Goal: Task Accomplishment & Management: Manage account settings

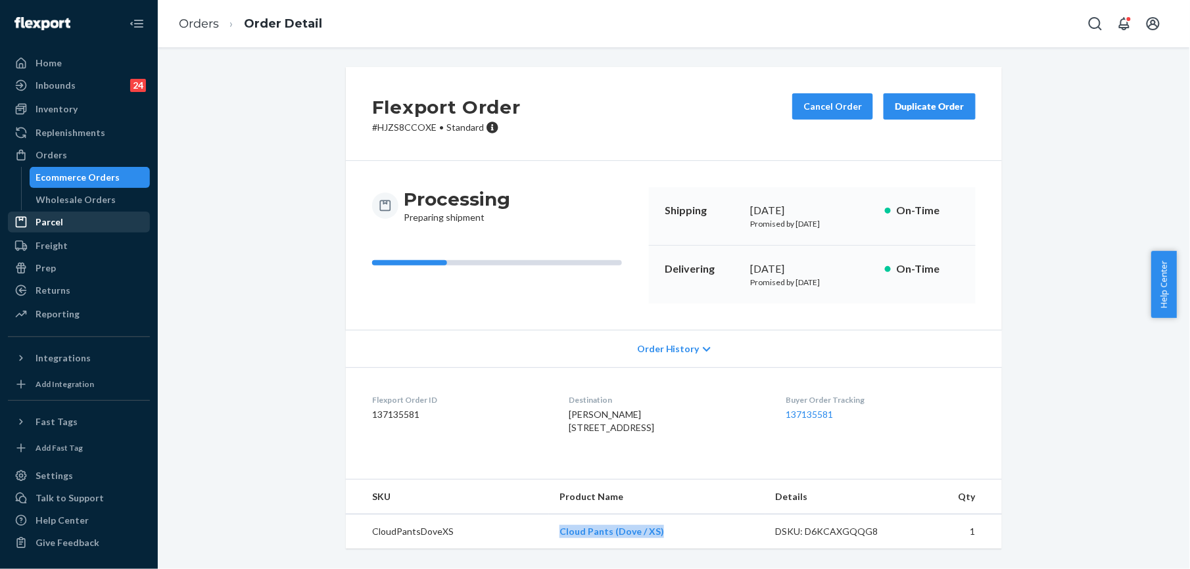
scroll to position [22, 0]
click at [61, 151] on div "Orders" at bounding box center [51, 155] width 32 height 13
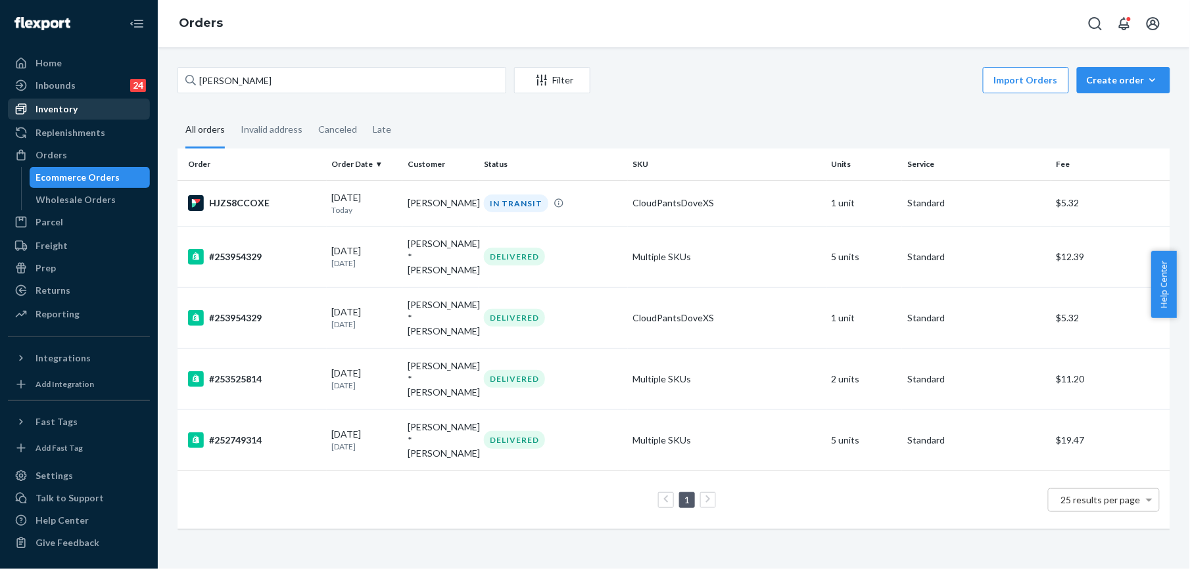
click at [80, 109] on div "Inventory" at bounding box center [78, 109] width 139 height 18
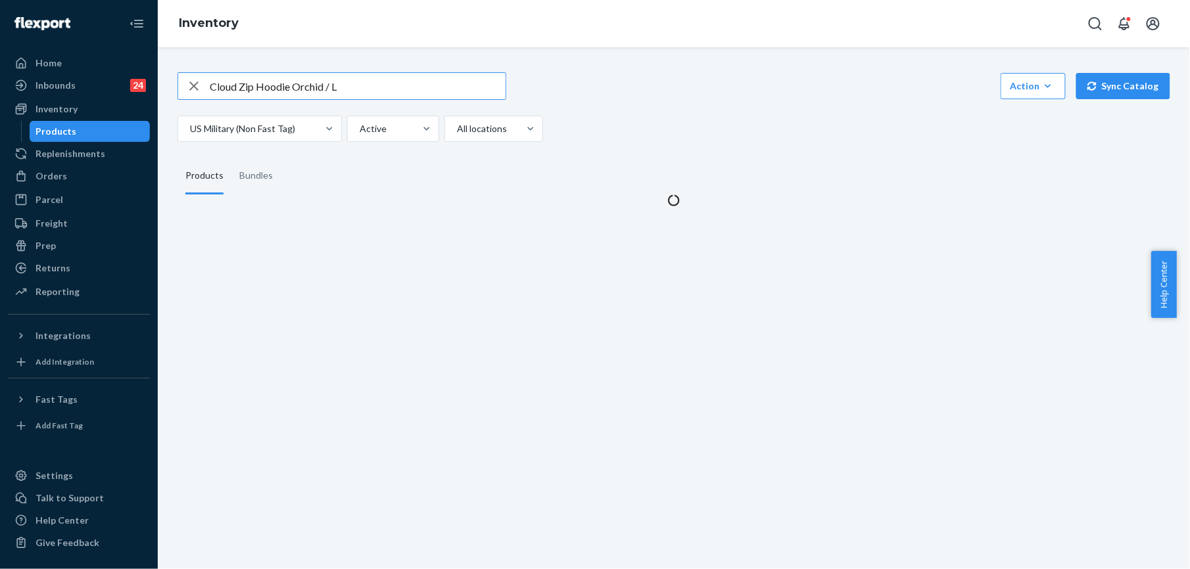
click at [193, 85] on icon "button" at bounding box center [193, 86] width 9 height 9
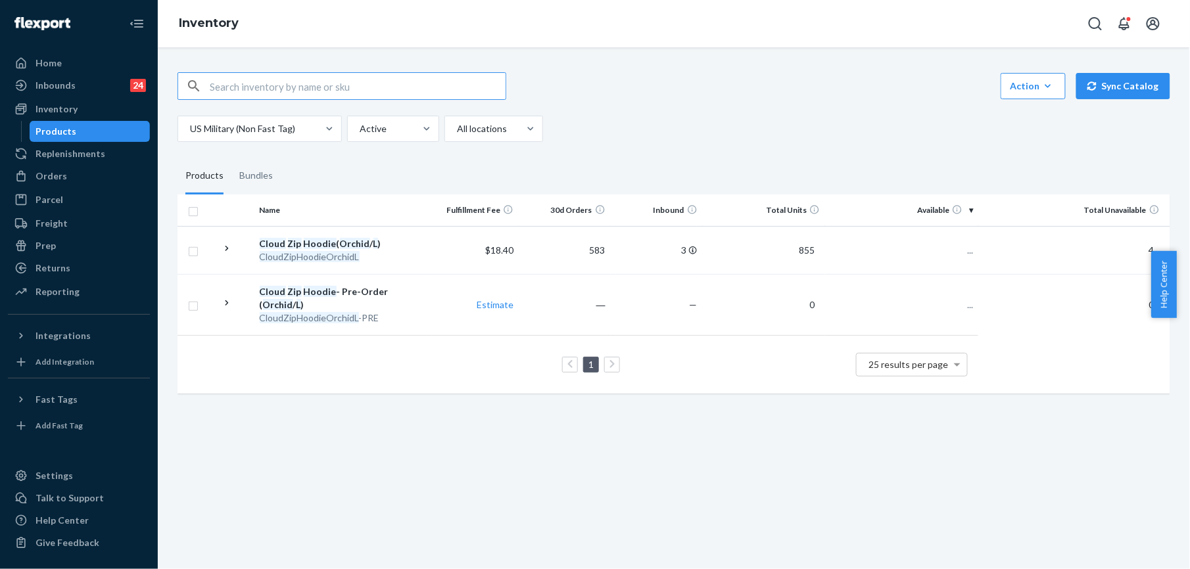
click at [238, 88] on input "text" at bounding box center [358, 86] width 296 height 26
paste input "Tranquil Sweatpants Charcoal / L"
type input "Tranquil Sweatpants Charcoal / L"
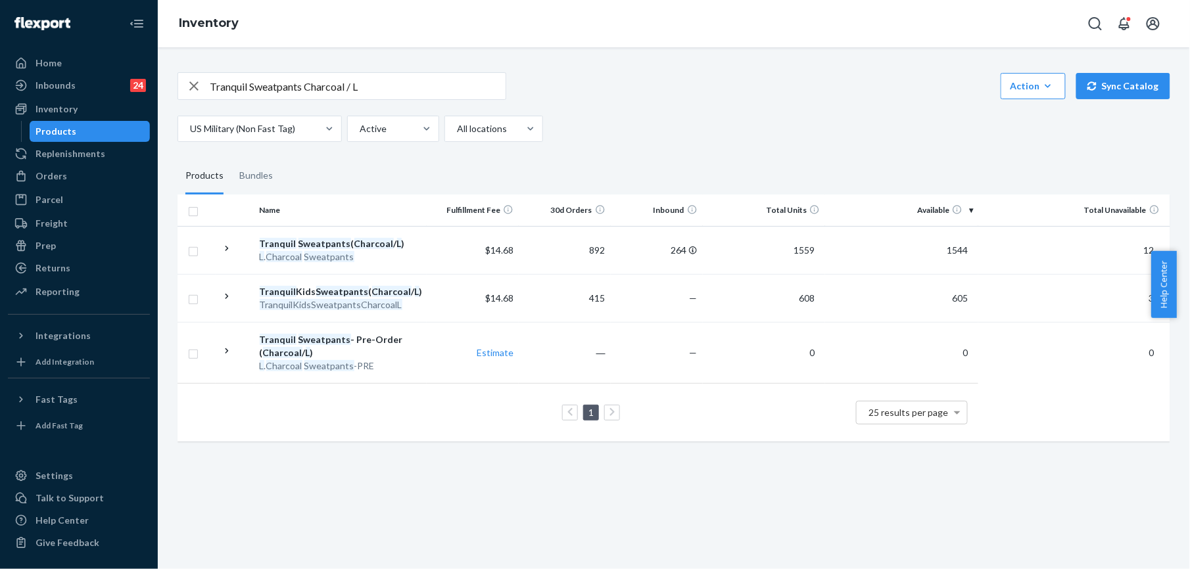
click at [190, 84] on icon "button" at bounding box center [194, 86] width 16 height 26
click at [256, 82] on input "text" at bounding box center [358, 86] width 296 height 26
paste input "Tranquil Sweatpants Obsidian / L"
type input "Tranquil Sweatpants Obsidian / L"
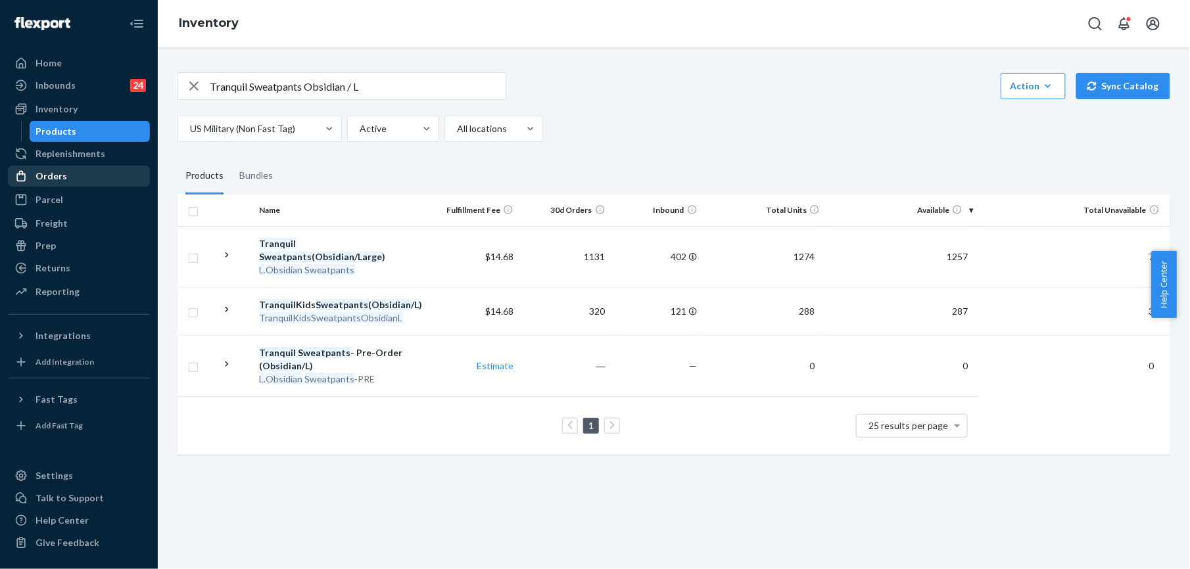
click at [54, 172] on div "Orders" at bounding box center [51, 176] width 32 height 13
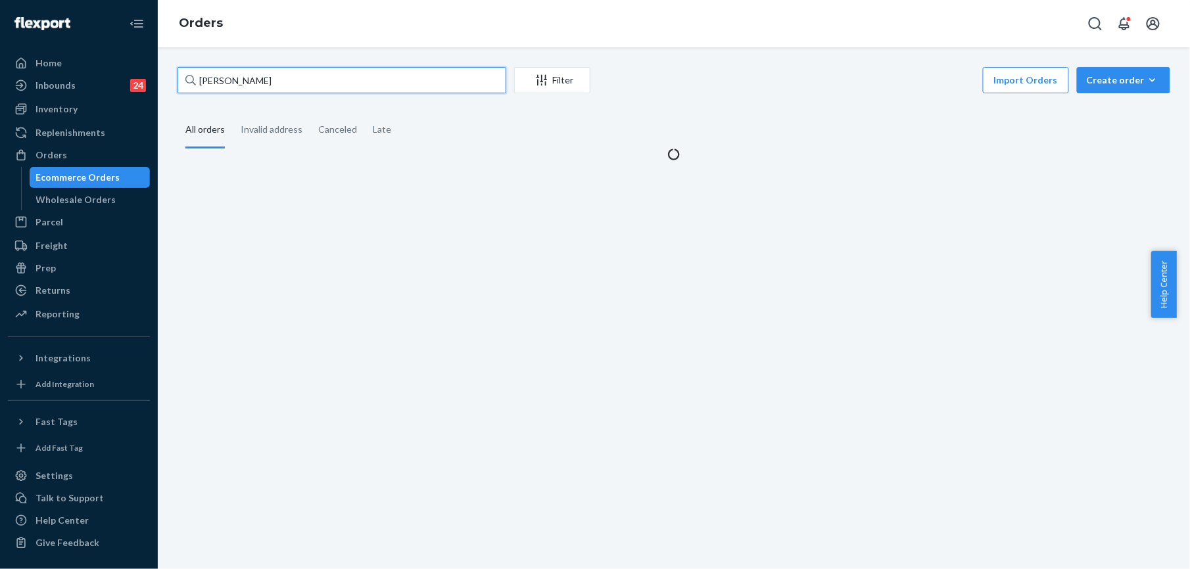
click at [282, 84] on input "[PERSON_NAME]" at bounding box center [341, 80] width 329 height 26
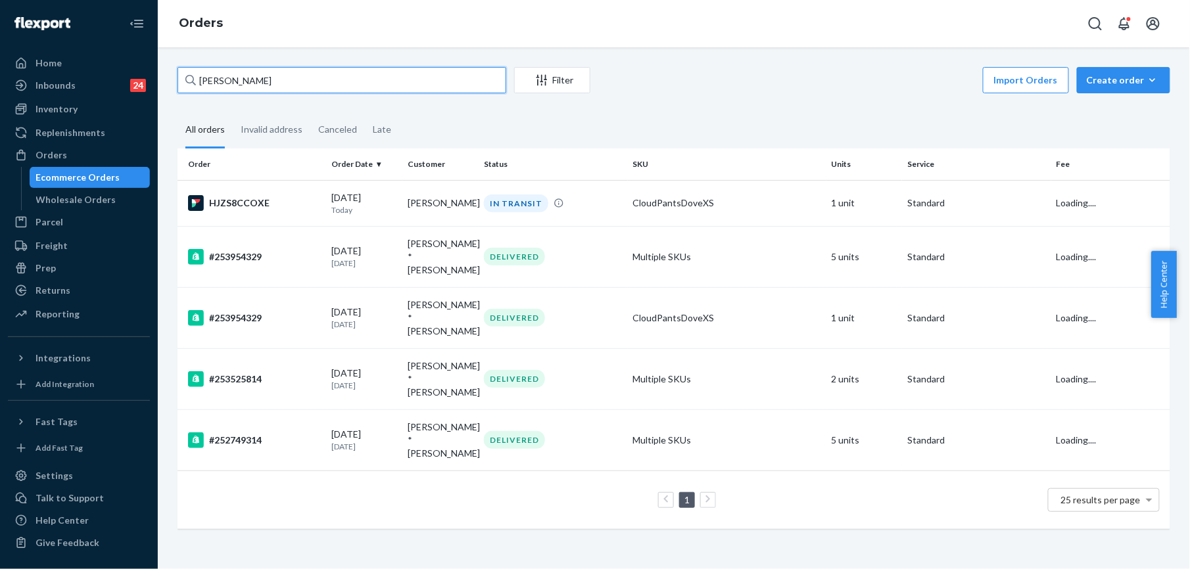
click at [282, 84] on input "[PERSON_NAME]" at bounding box center [341, 80] width 329 height 26
paste input "255235472"
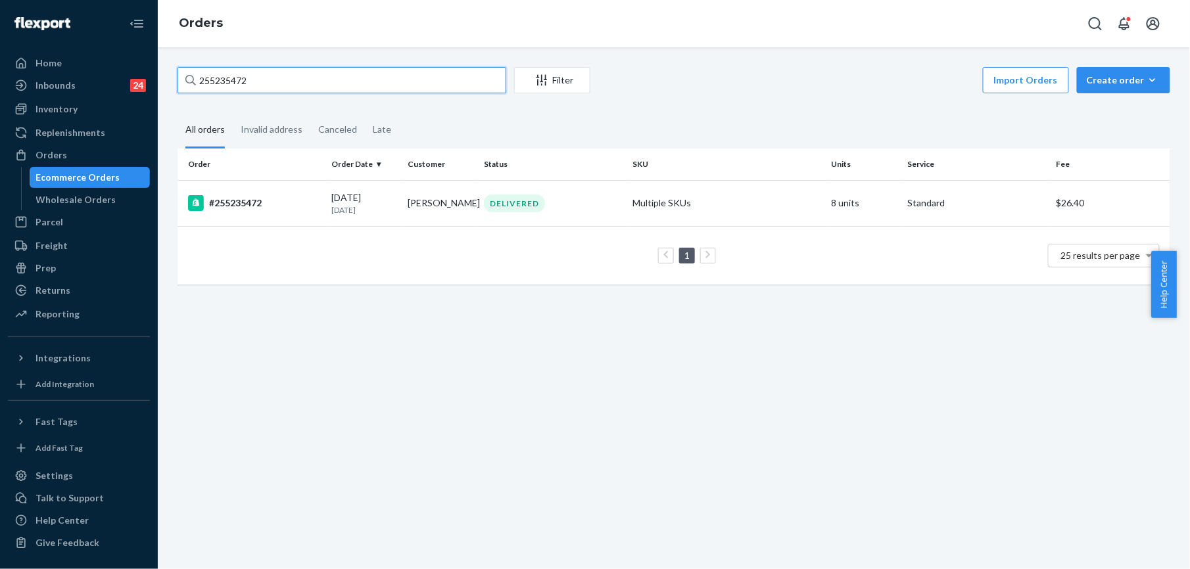
click at [210, 80] on input "255235472" at bounding box center [341, 80] width 329 height 26
paste input "147698"
type input "255147698"
click at [241, 200] on div "#255147698" at bounding box center [254, 203] width 133 height 16
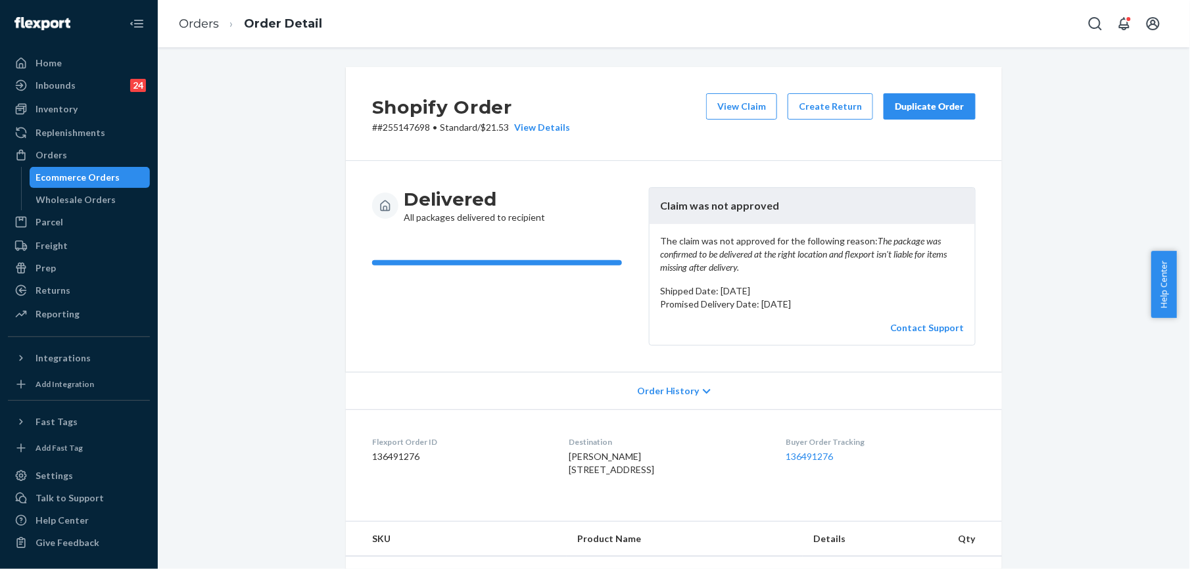
click at [899, 108] on div "Duplicate Order" at bounding box center [930, 106] width 70 height 13
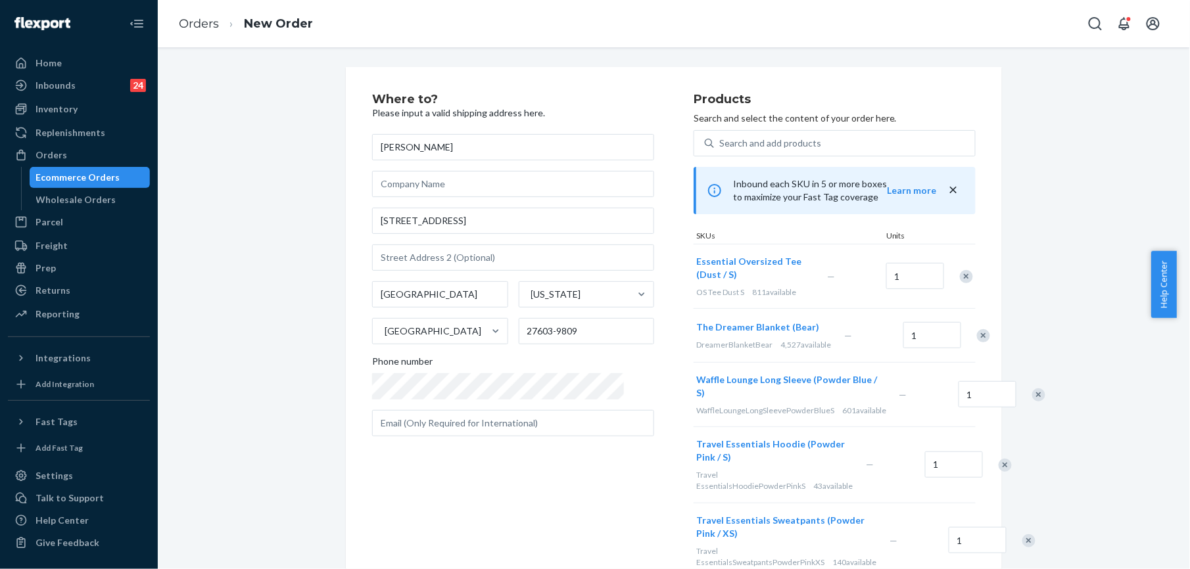
click at [960, 275] on div "Remove Item" at bounding box center [966, 276] width 13 height 13
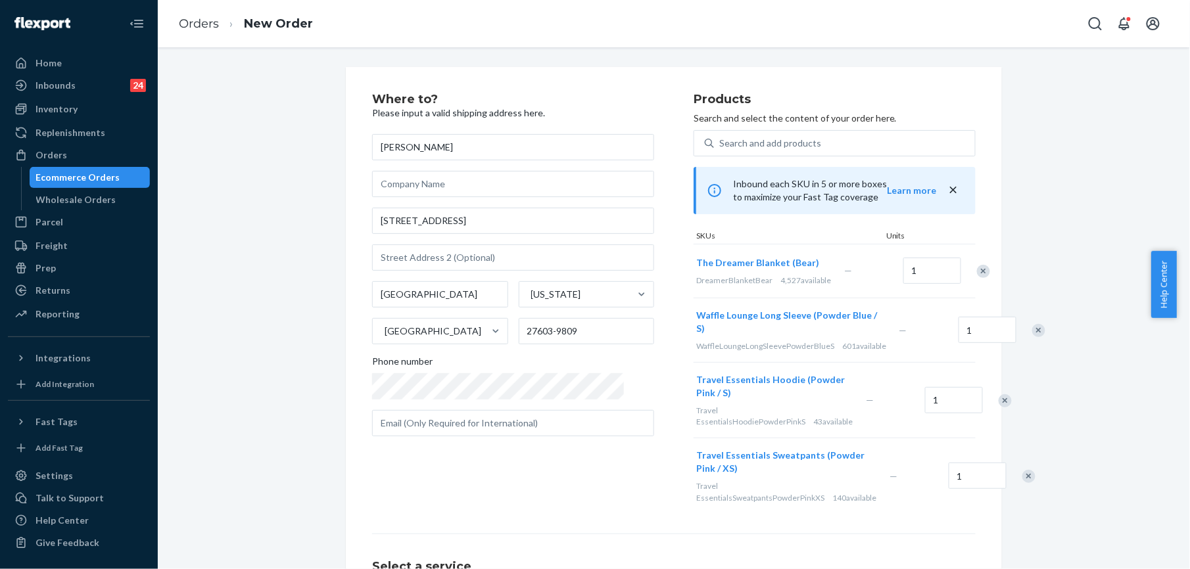
click at [1032, 332] on div "Remove Item" at bounding box center [1038, 330] width 13 height 13
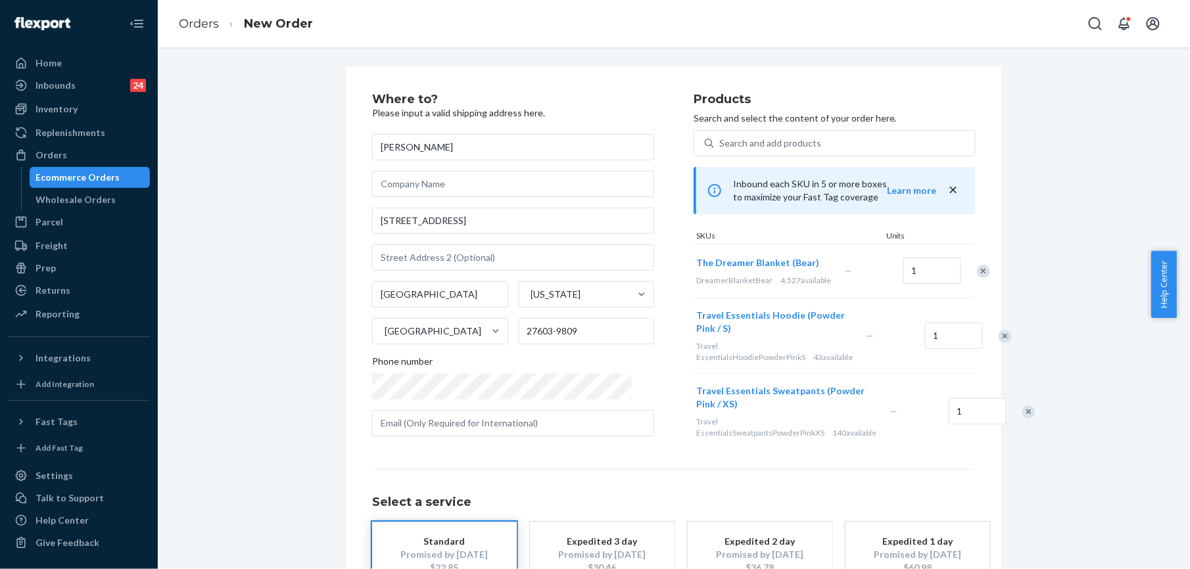
click at [999, 332] on div "Remove Item" at bounding box center [1005, 336] width 13 height 13
click at [1022, 343] on div "Remove Item" at bounding box center [1028, 336] width 13 height 13
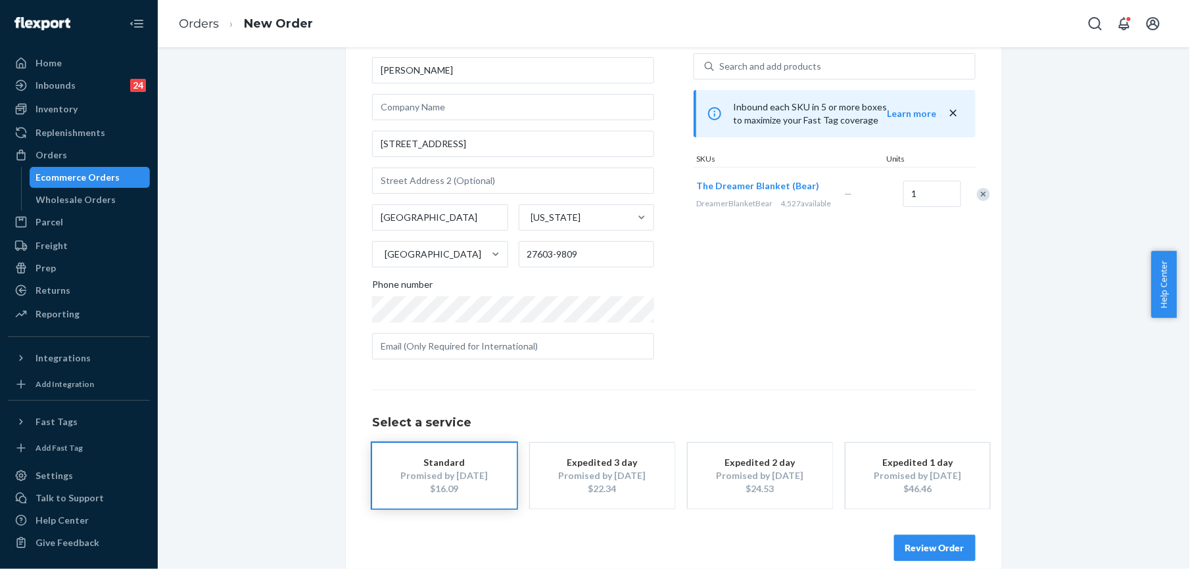
scroll to position [95, 0]
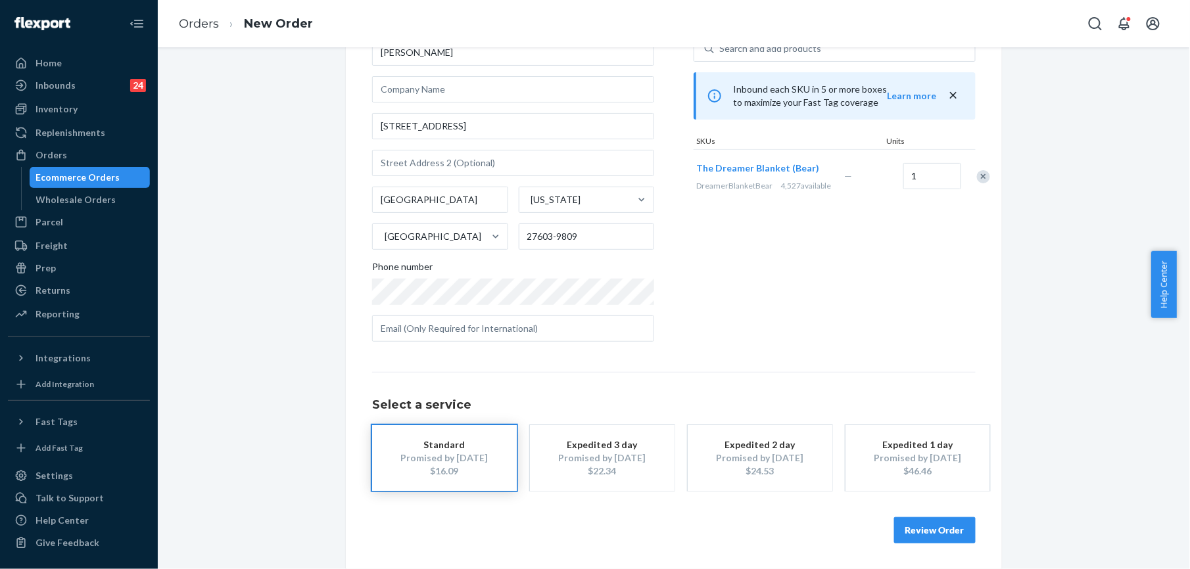
click at [895, 529] on button "Review Order" at bounding box center [935, 530] width 82 height 26
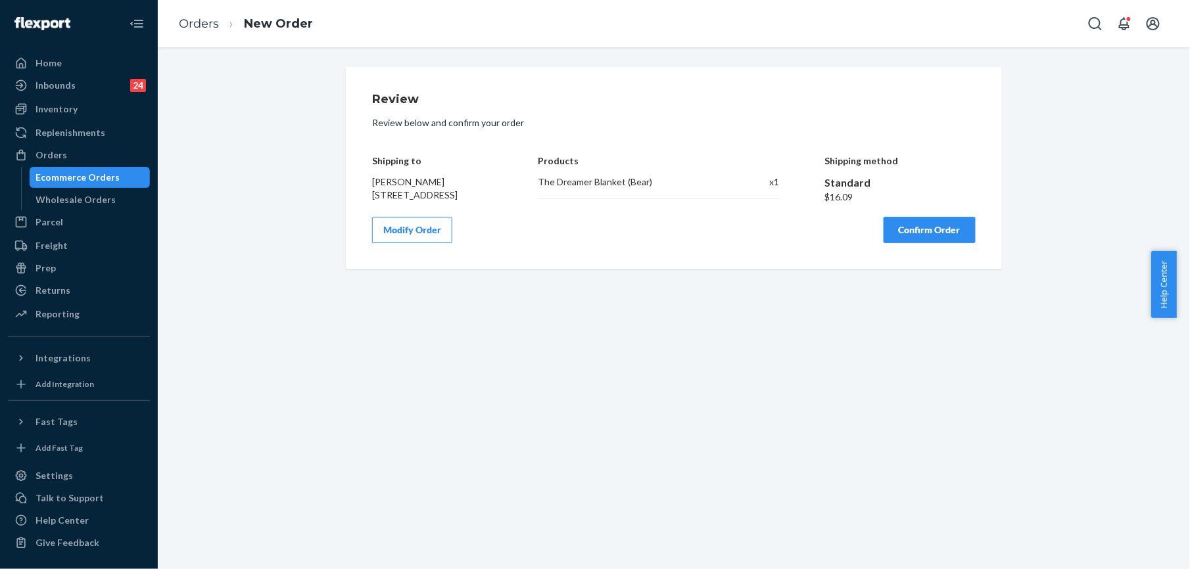
scroll to position [0, 0]
click at [928, 243] on button "Confirm Order" at bounding box center [930, 230] width 92 height 26
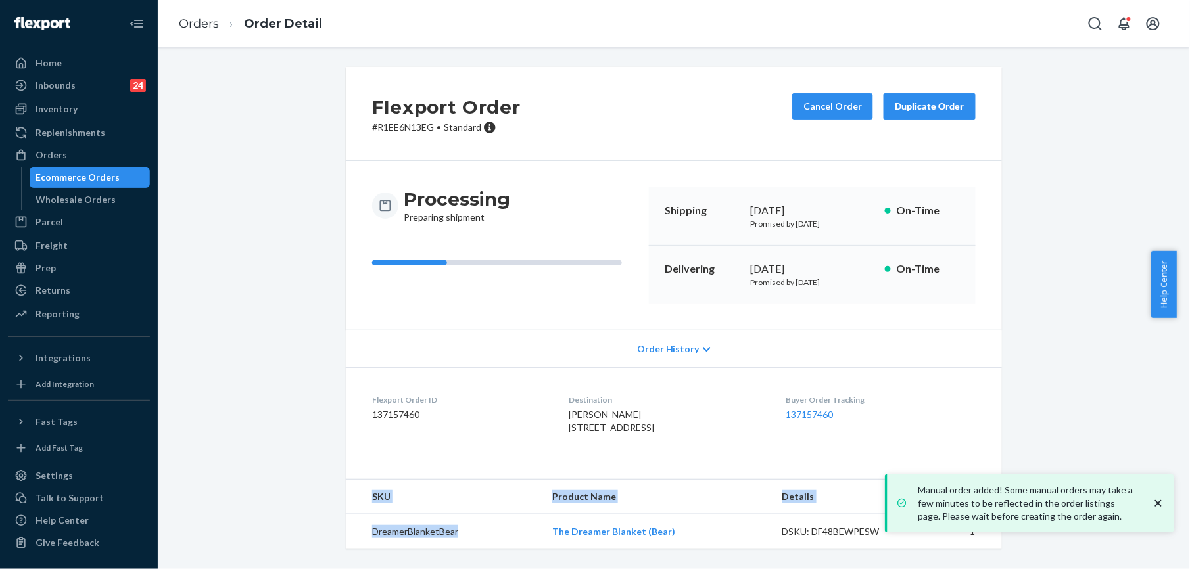
scroll to position [22, 0]
drag, startPoint x: 548, startPoint y: 557, endPoint x: 674, endPoint y: 542, distance: 127.1
click at [674, 542] on td "The Dreamer Blanket (Bear)" at bounding box center [656, 532] width 229 height 35
copy link "The Dreamer Blanket (Bear)"
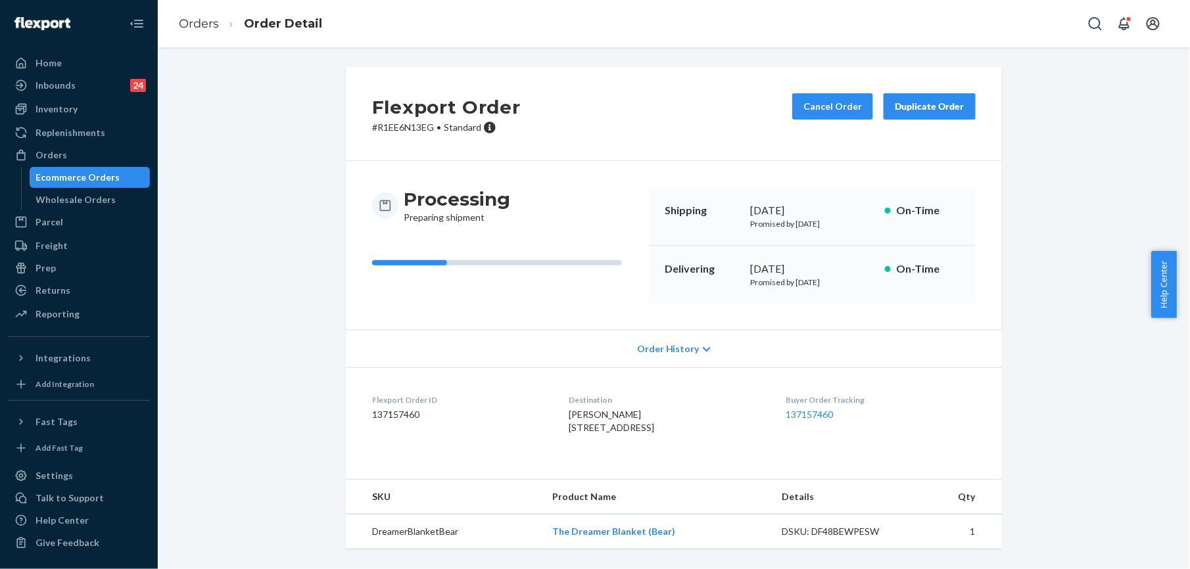
click at [177, 24] on ol "Orders Order Detail" at bounding box center [250, 24] width 164 height 39
click at [193, 24] on link "Orders" at bounding box center [199, 23] width 40 height 14
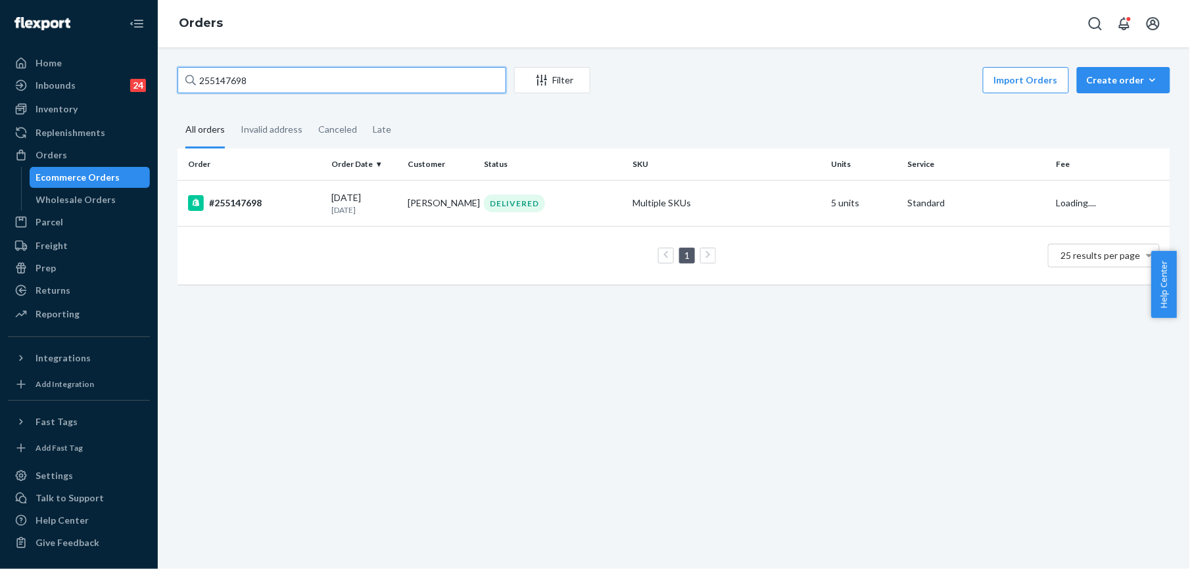
click at [224, 84] on input "255147698" at bounding box center [341, 80] width 329 height 26
paste input "2426006"
type input "252426006"
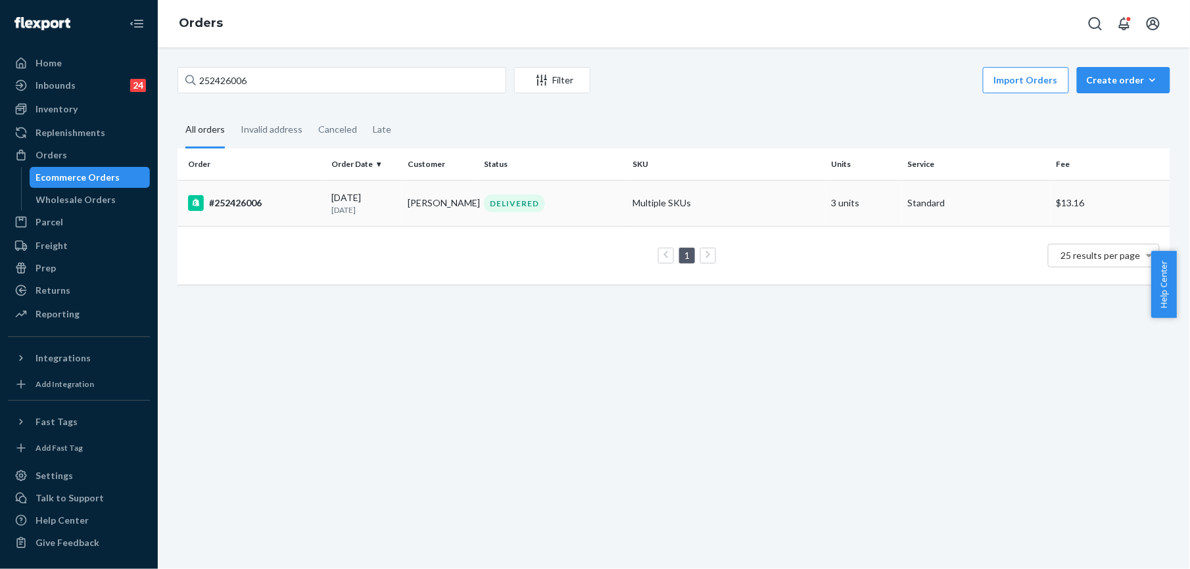
click at [241, 195] on div "#252426006" at bounding box center [254, 203] width 133 height 16
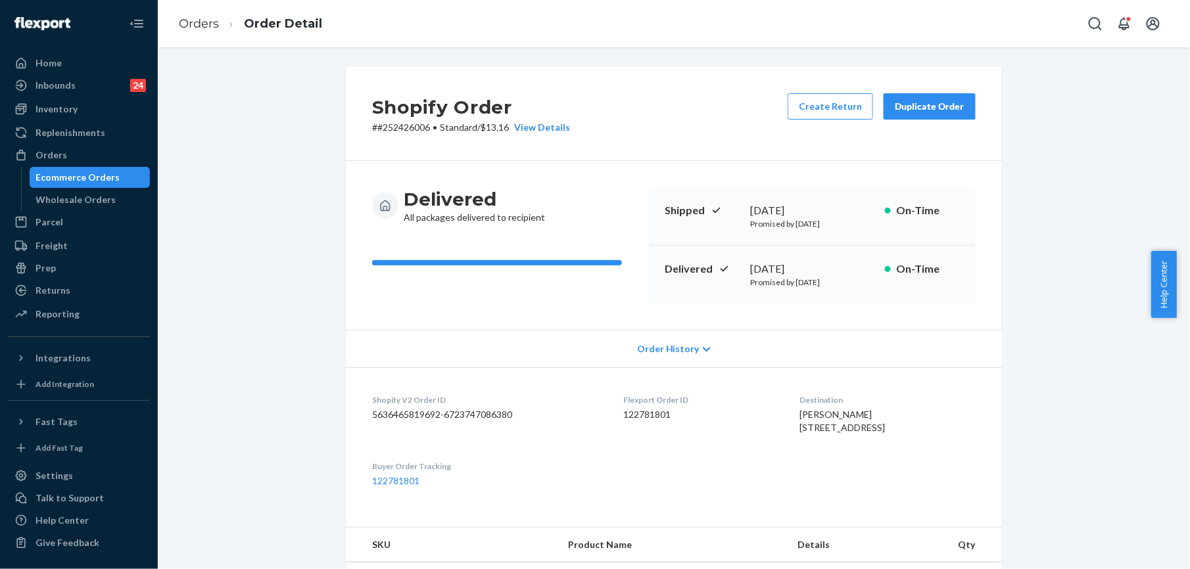
click at [911, 103] on div "Duplicate Order" at bounding box center [930, 106] width 70 height 13
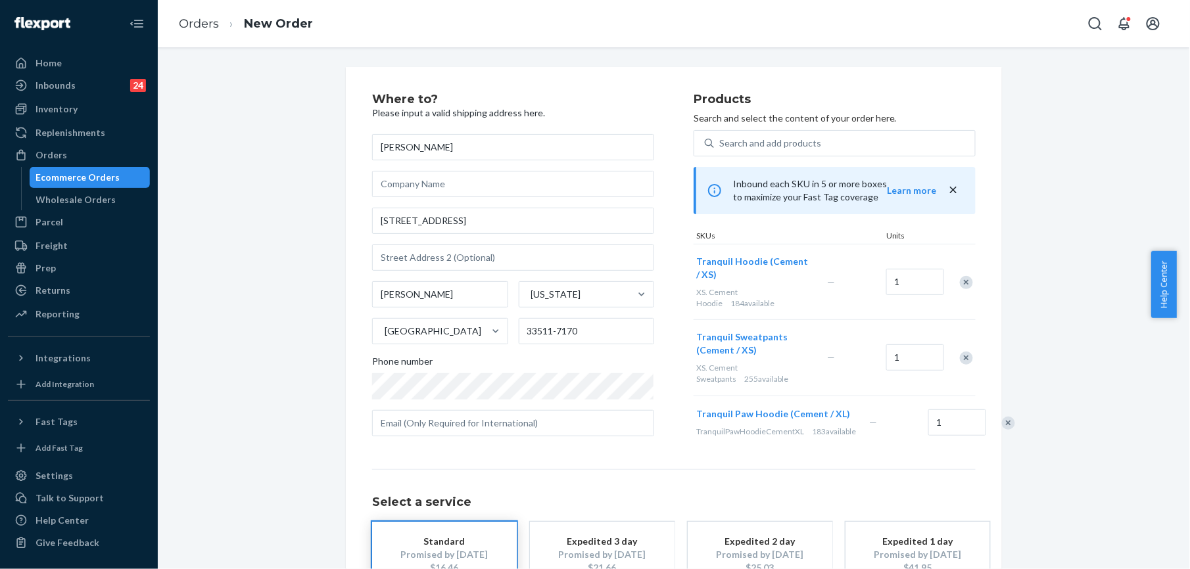
click at [962, 281] on div "Remove Item" at bounding box center [966, 282] width 13 height 13
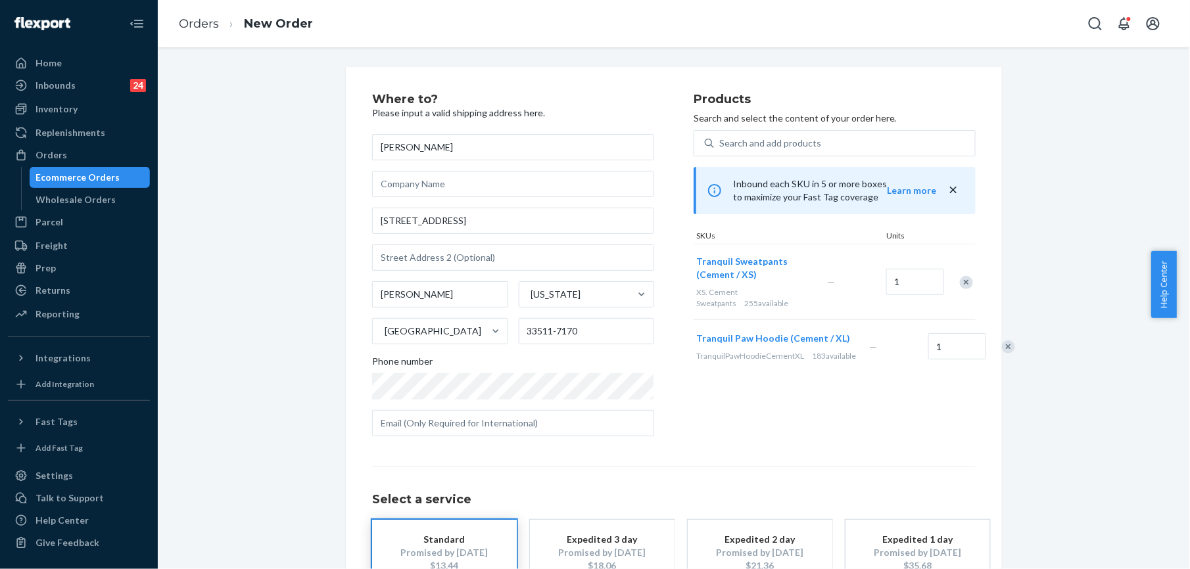
click at [1002, 354] on div "Remove Item" at bounding box center [1008, 347] width 13 height 13
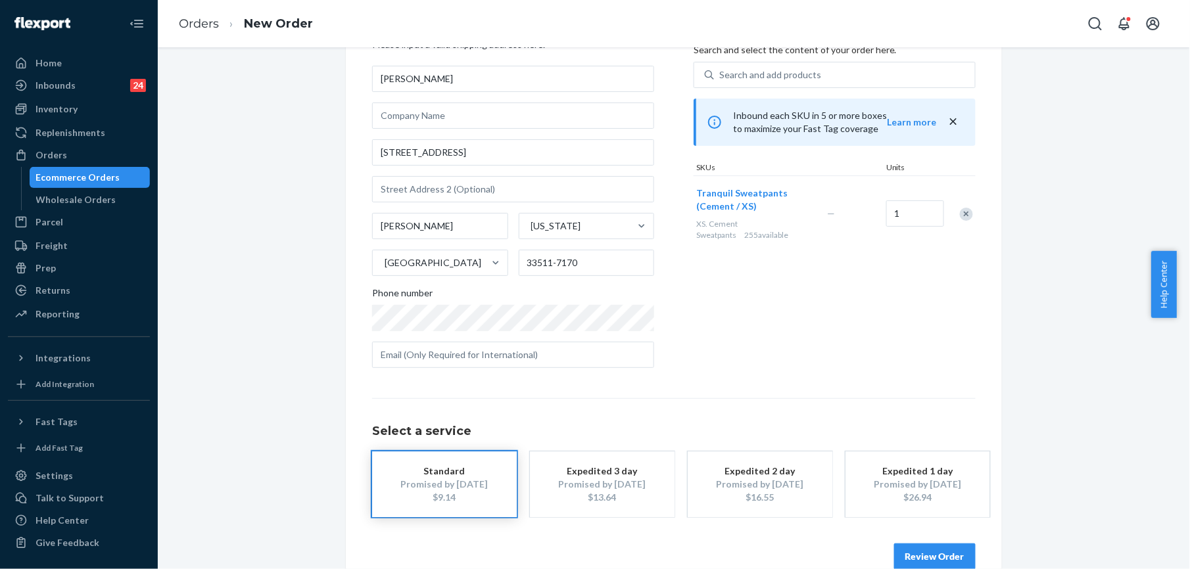
scroll to position [95, 0]
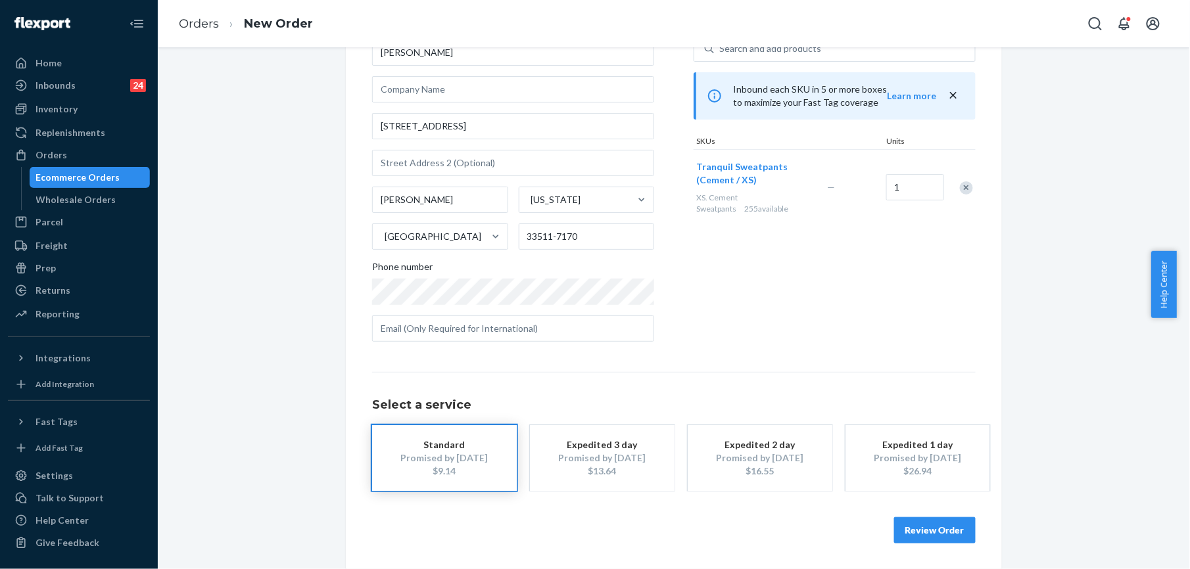
click at [918, 538] on button "Review Order" at bounding box center [935, 530] width 82 height 26
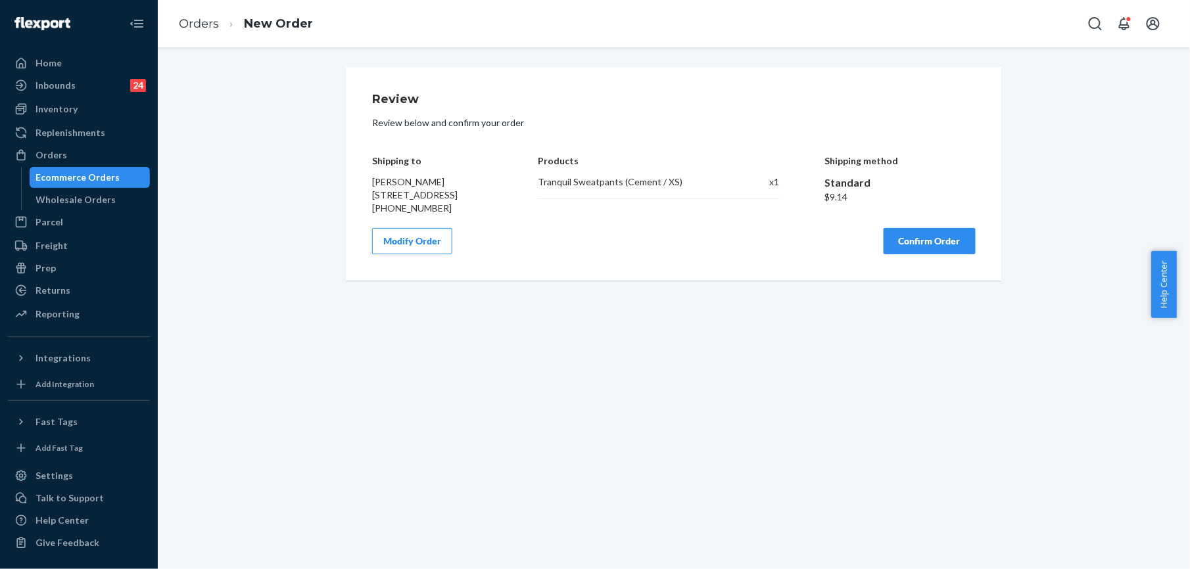
click at [943, 252] on button "Confirm Order" at bounding box center [930, 241] width 92 height 26
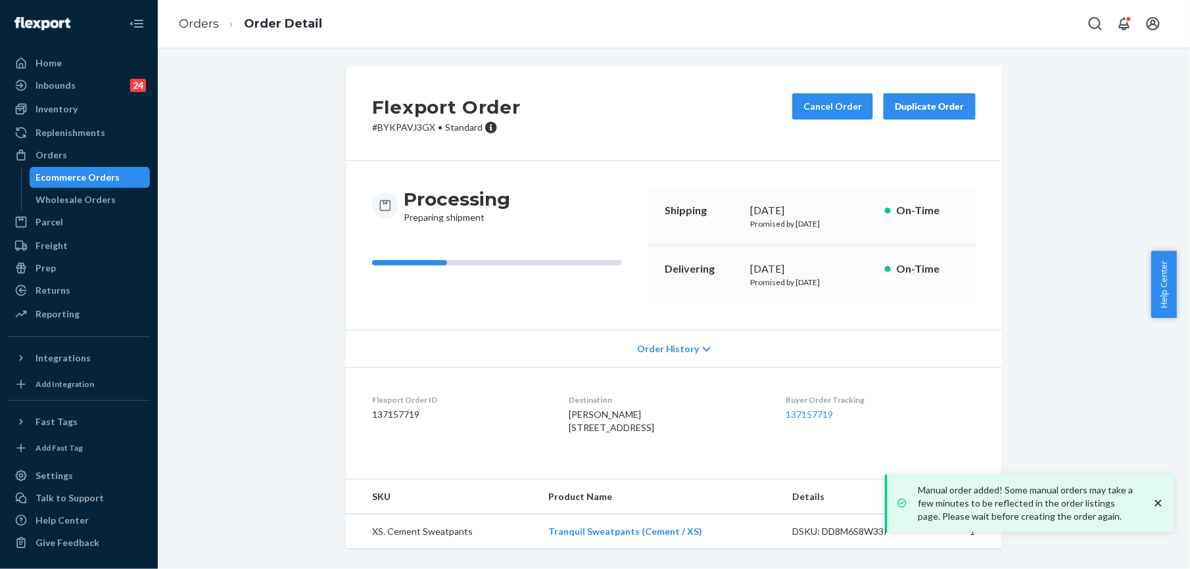
scroll to position [22, 0]
drag, startPoint x: 539, startPoint y: 556, endPoint x: 694, endPoint y: 556, distance: 155.1
click at [694, 556] on div "Flexport Order # BYKPAVJ3GX • Standard Cancel Order Duplicate Order Processing …" at bounding box center [674, 316] width 1012 height 498
copy table "SKU Product Name Details Qty XS. Cement Sweatpants"
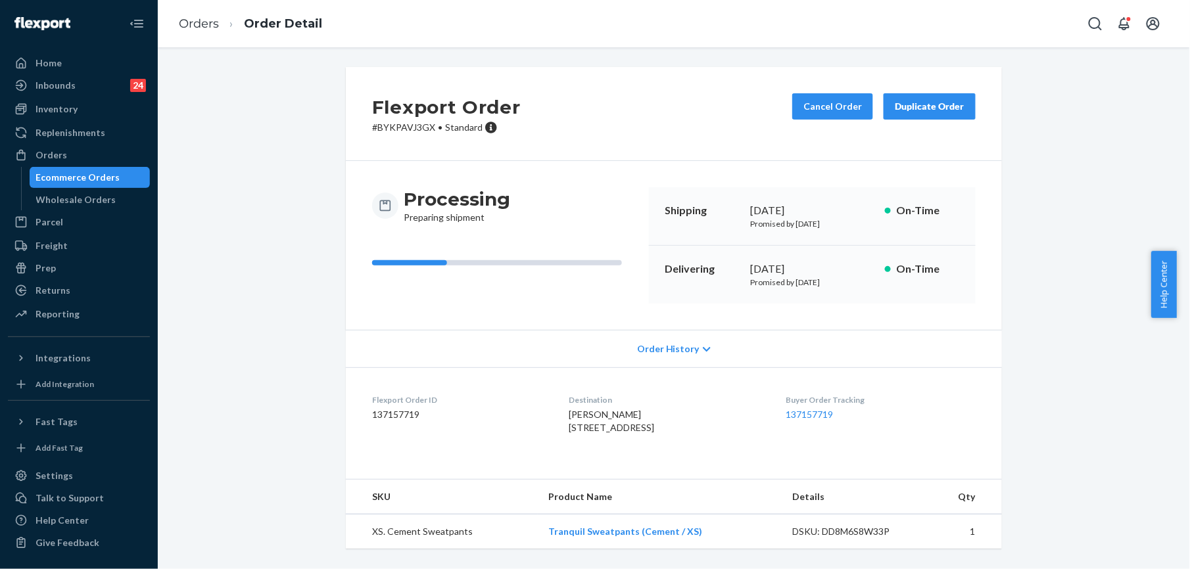
click at [298, 421] on div "Flexport Order # BYKPAVJ3GX • Standard Cancel Order Duplicate Order Processing …" at bounding box center [674, 316] width 1012 height 498
drag, startPoint x: 542, startPoint y: 532, endPoint x: 689, endPoint y: 532, distance: 146.6
click at [689, 532] on td "Tranquil Sweatpants (Cement / XS)" at bounding box center [660, 532] width 245 height 35
copy link "Tranquil Sweatpants (Cement / XS)"
click at [210, 30] on link "Orders" at bounding box center [199, 23] width 40 height 14
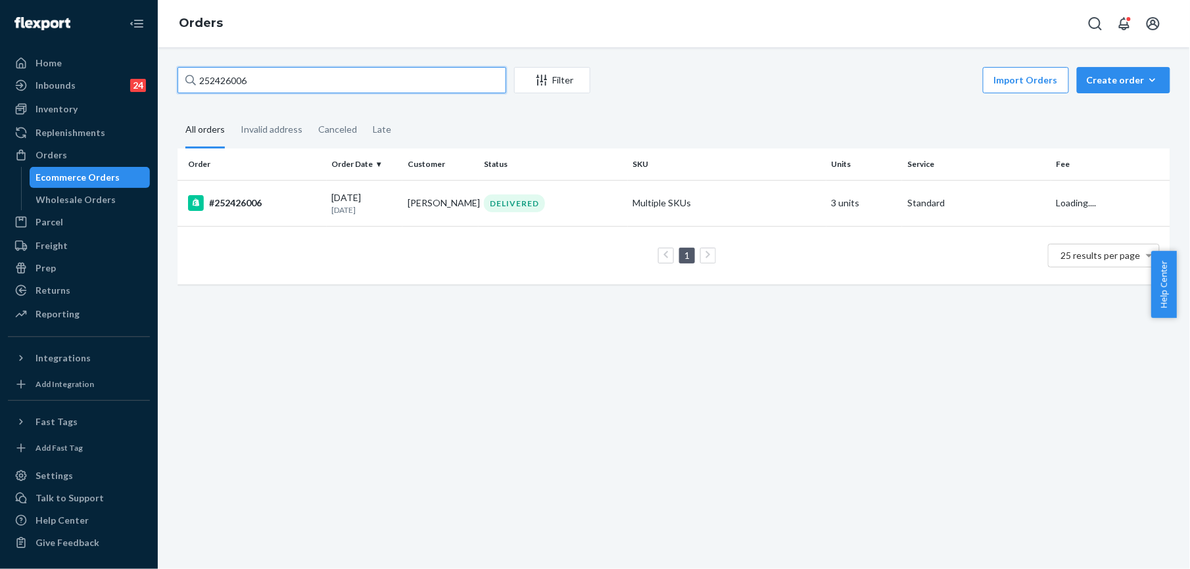
click at [245, 83] on input "252426006" at bounding box center [341, 80] width 329 height 26
click at [247, 83] on input "252426006" at bounding box center [341, 80] width 329 height 26
paste input "5140011"
type input "255140011"
click at [256, 203] on div "#255140011" at bounding box center [254, 203] width 133 height 16
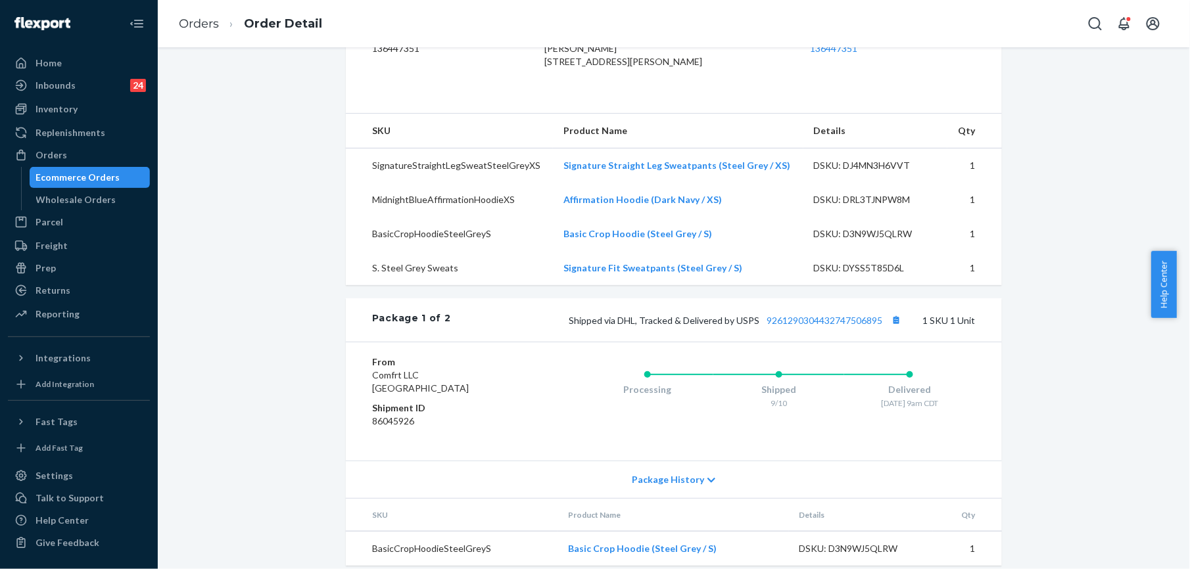
scroll to position [175, 0]
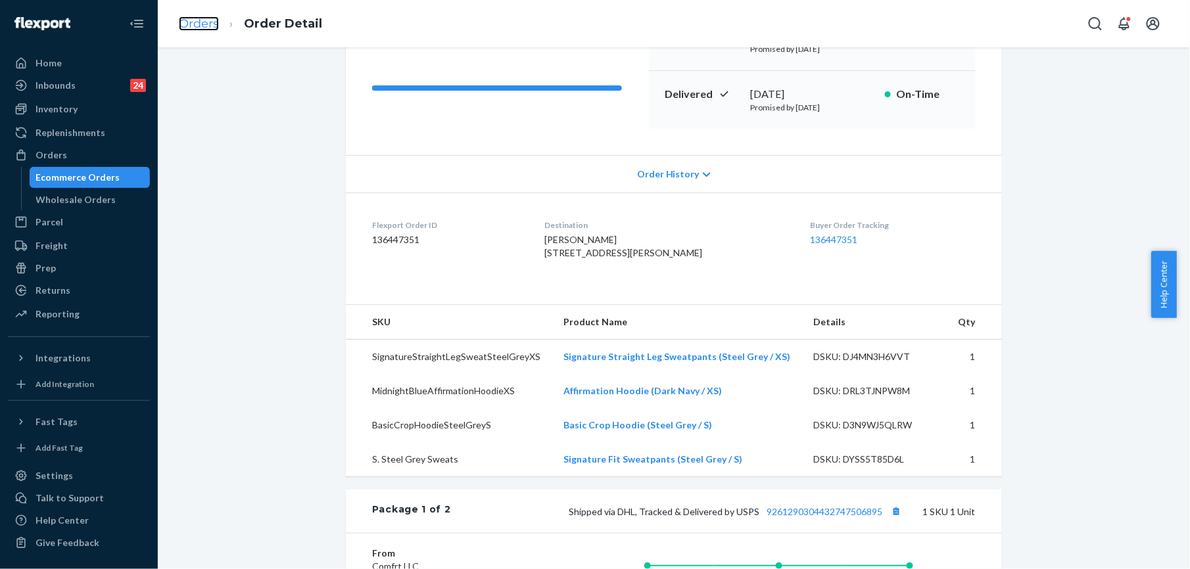
click at [185, 24] on link "Orders" at bounding box center [199, 23] width 40 height 14
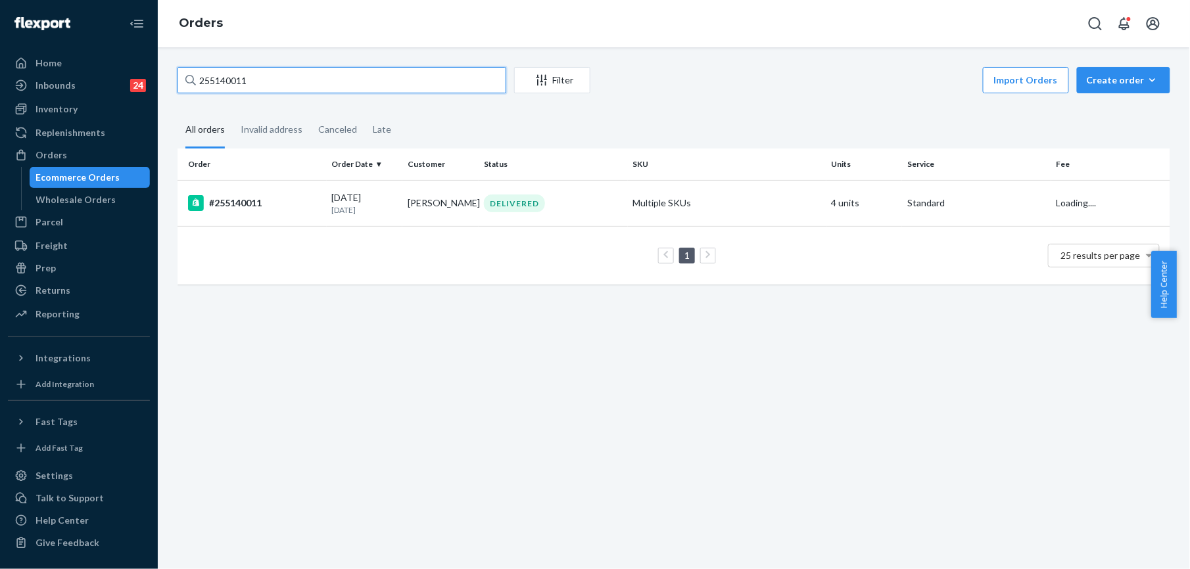
click at [245, 80] on input "255140011" at bounding box center [341, 80] width 329 height 26
paste input "[PERSON_NAME]"
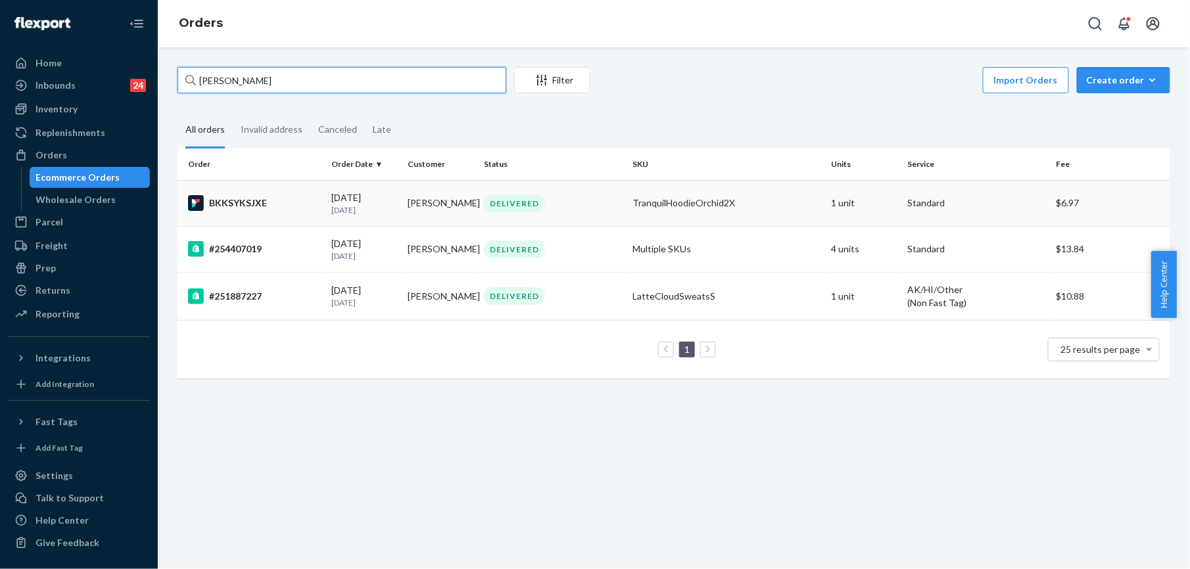
type input "[PERSON_NAME]"
click at [227, 202] on div "BKKSYKSJXE" at bounding box center [254, 203] width 133 height 16
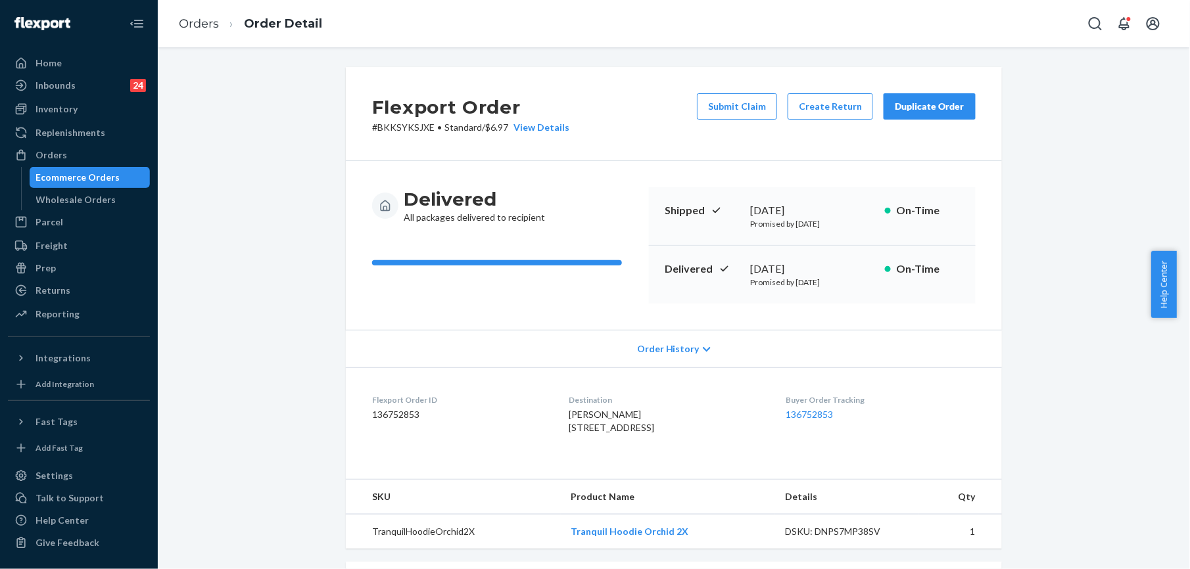
click at [895, 103] on div "Duplicate Order" at bounding box center [930, 106] width 70 height 13
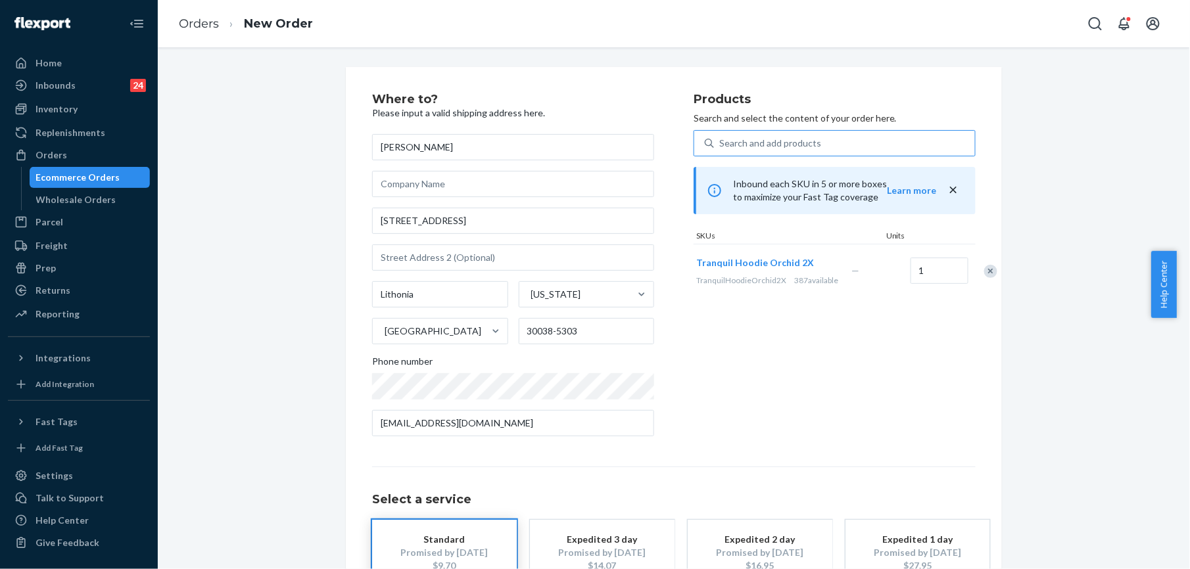
click at [769, 143] on div "Search and add products" at bounding box center [770, 143] width 102 height 13
click at [721, 143] on input "Search and add products" at bounding box center [719, 143] width 1 height 13
paste input "Tranquil Hoodie™ Orchid / L SKU"
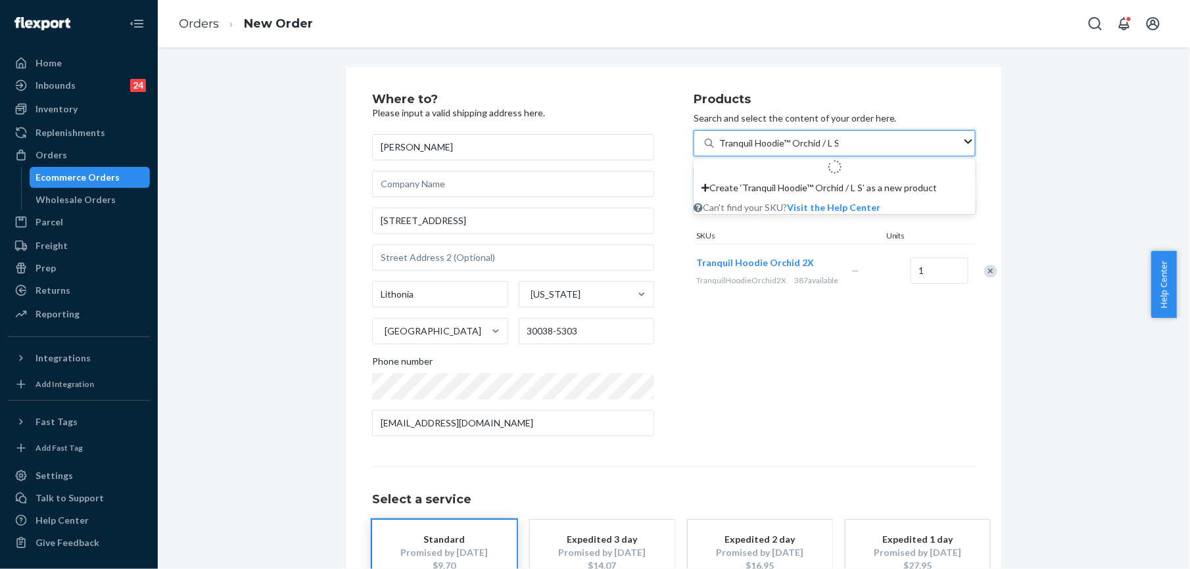
type input "Tranquil Hoodie™ Orchid / L"
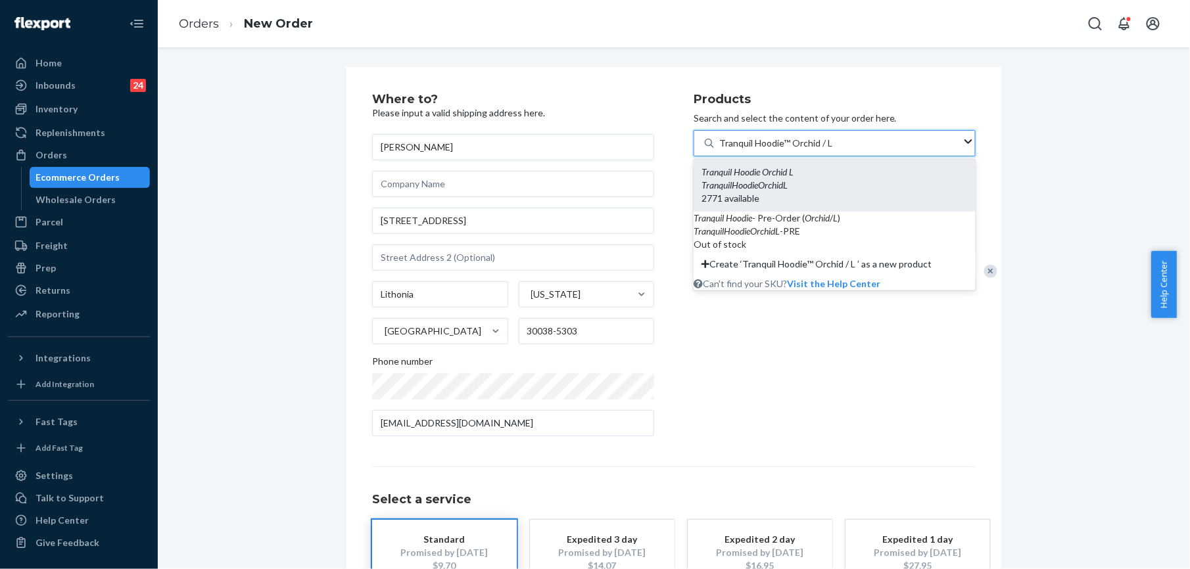
click at [764, 183] on em "TranquilHoodieOrchidL" at bounding box center [744, 184] width 86 height 11
click at [764, 150] on input "Tranquil Hoodie™ Orchid / L" at bounding box center [776, 143] width 115 height 13
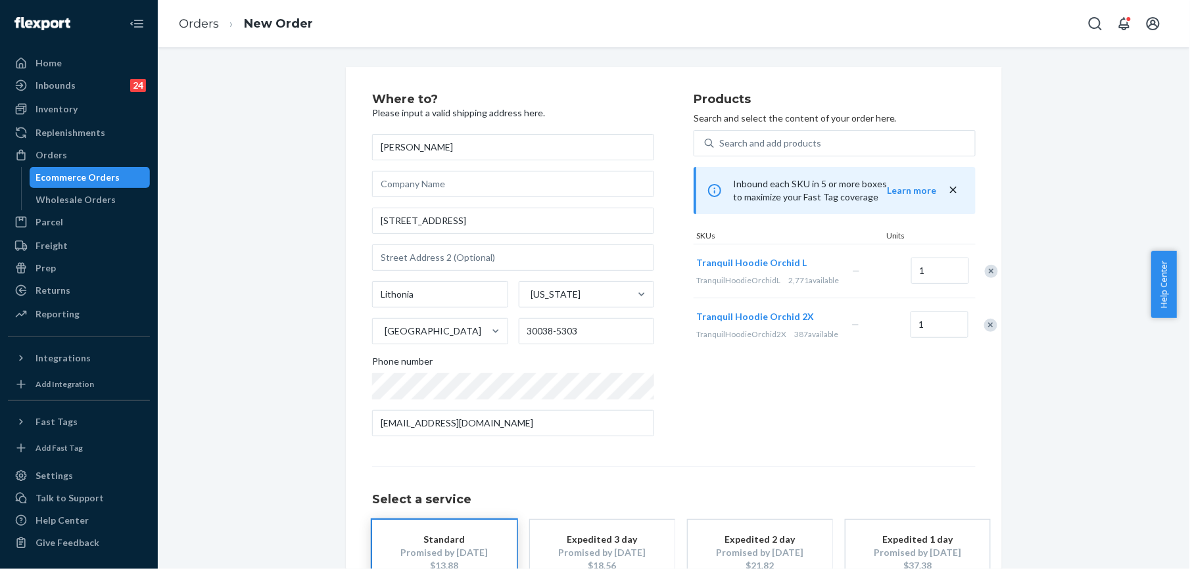
click at [984, 332] on div "Remove Item" at bounding box center [990, 325] width 13 height 13
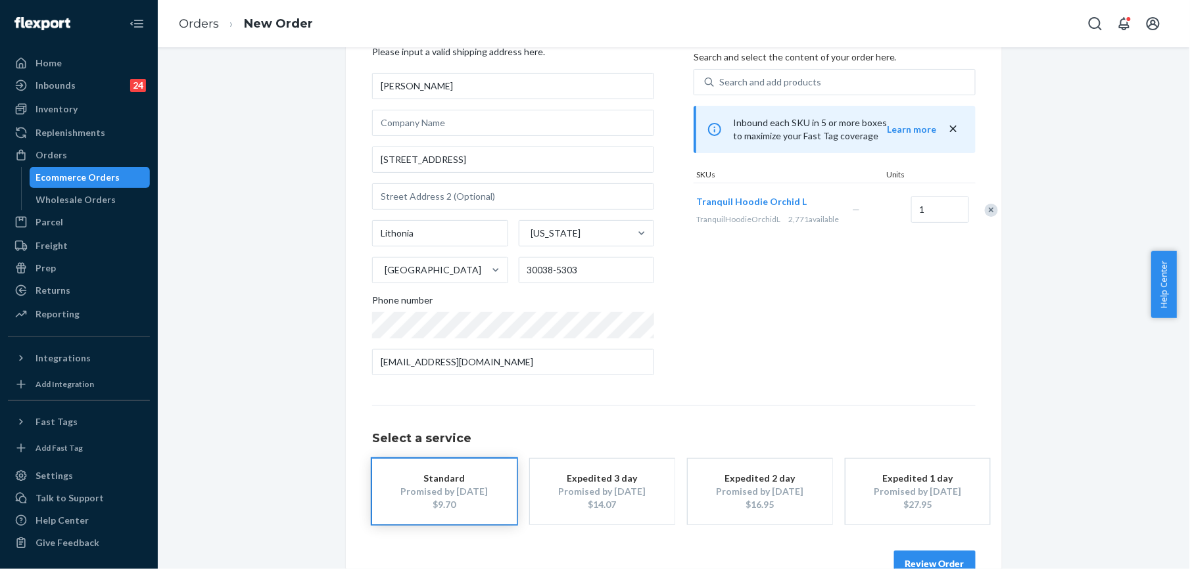
scroll to position [95, 0]
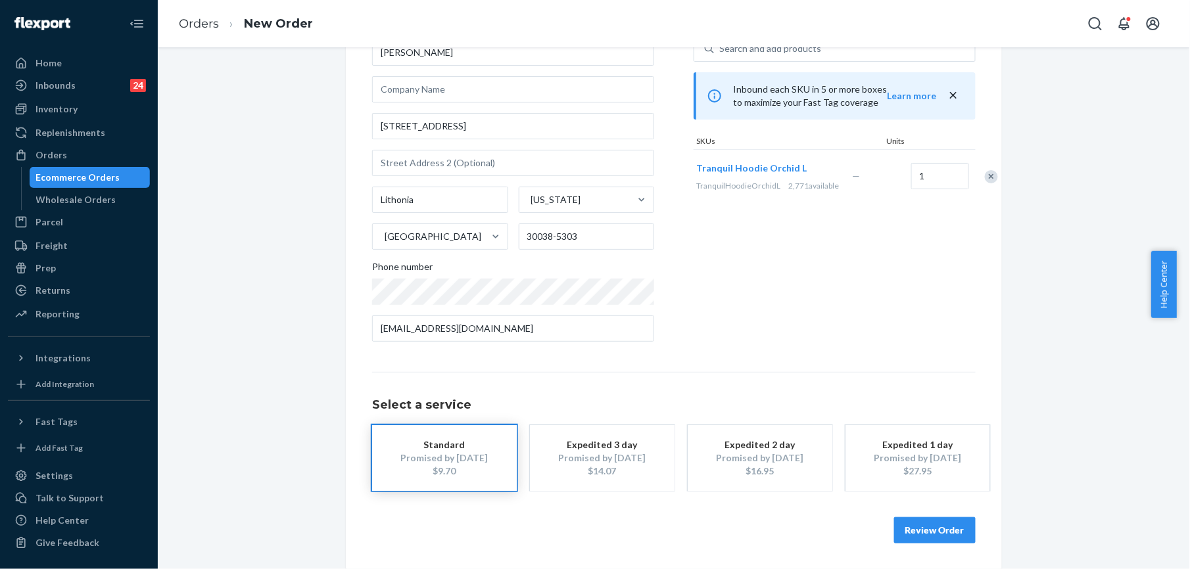
click at [944, 532] on button "Review Order" at bounding box center [935, 530] width 82 height 26
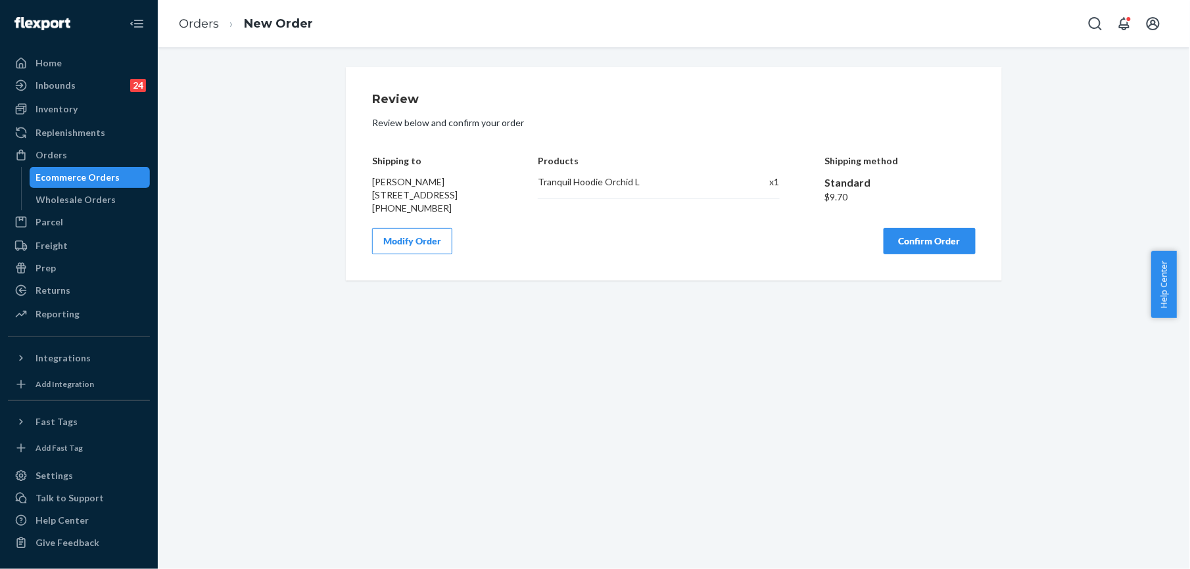
scroll to position [0, 0]
click at [902, 254] on button "Confirm Order" at bounding box center [930, 241] width 92 height 26
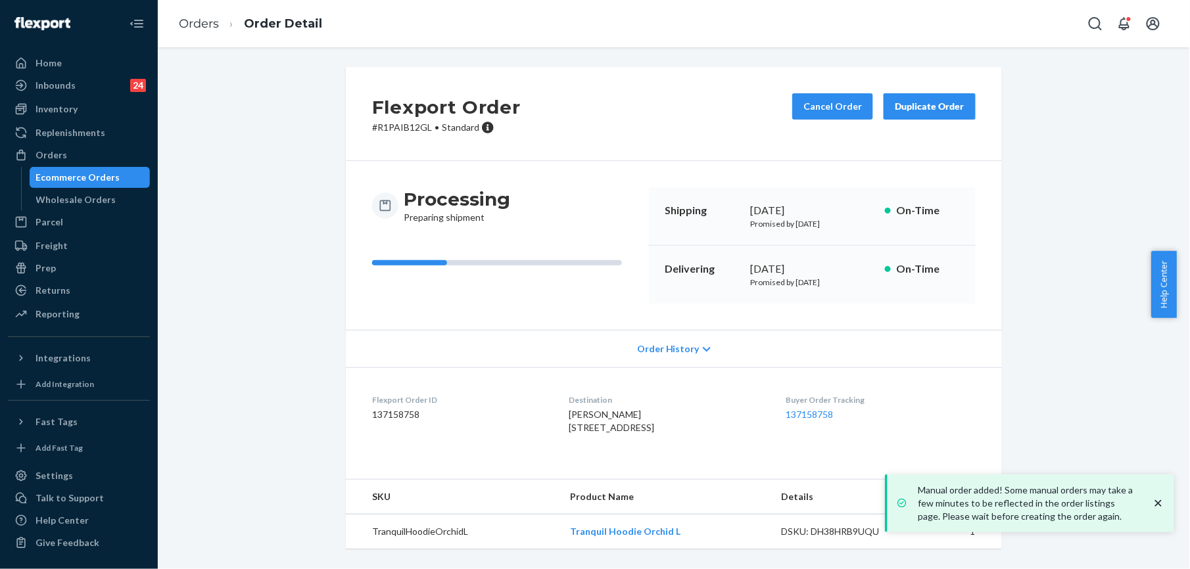
scroll to position [22, 0]
drag, startPoint x: 563, startPoint y: 559, endPoint x: 676, endPoint y: 553, distance: 113.2
click at [676, 550] on td "Tranquil Hoodie Orchid L" at bounding box center [665, 532] width 212 height 35
copy link "Tranquil Hoodie Orchid L"
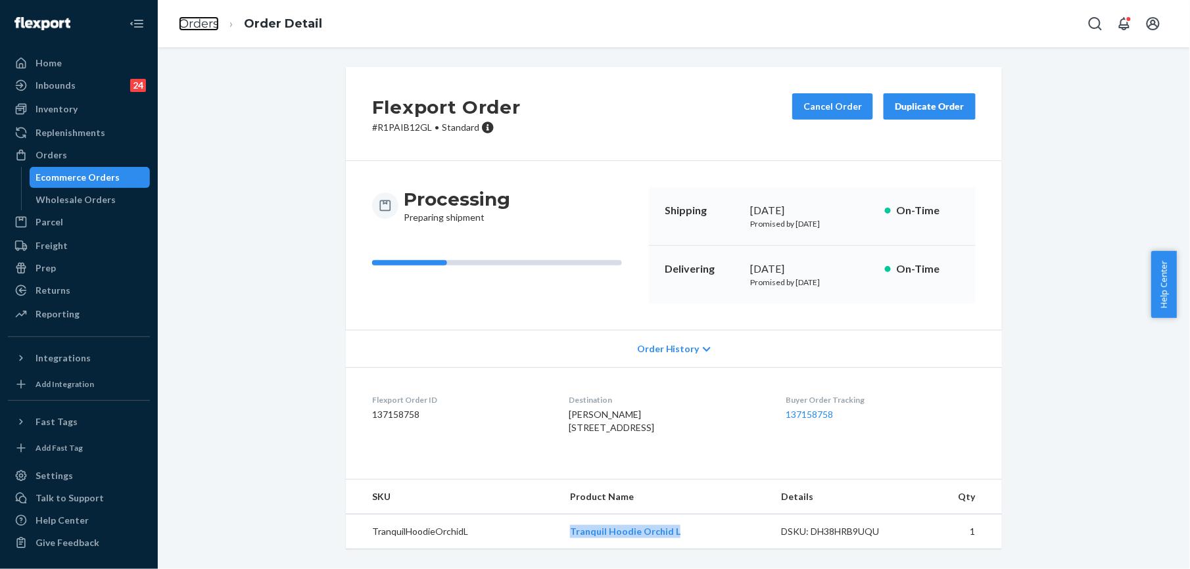
drag, startPoint x: 205, startPoint y: 24, endPoint x: 222, endPoint y: 49, distance: 30.3
click at [205, 24] on link "Orders" at bounding box center [199, 23] width 40 height 14
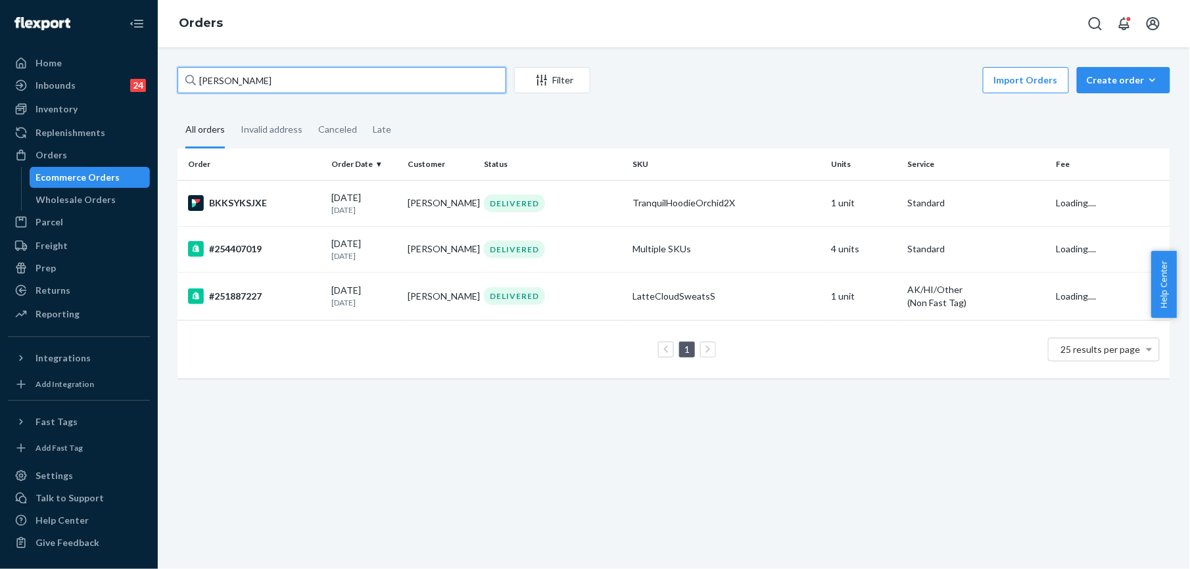
click at [250, 82] on input "[PERSON_NAME]" at bounding box center [341, 80] width 329 height 26
paste input "254939130"
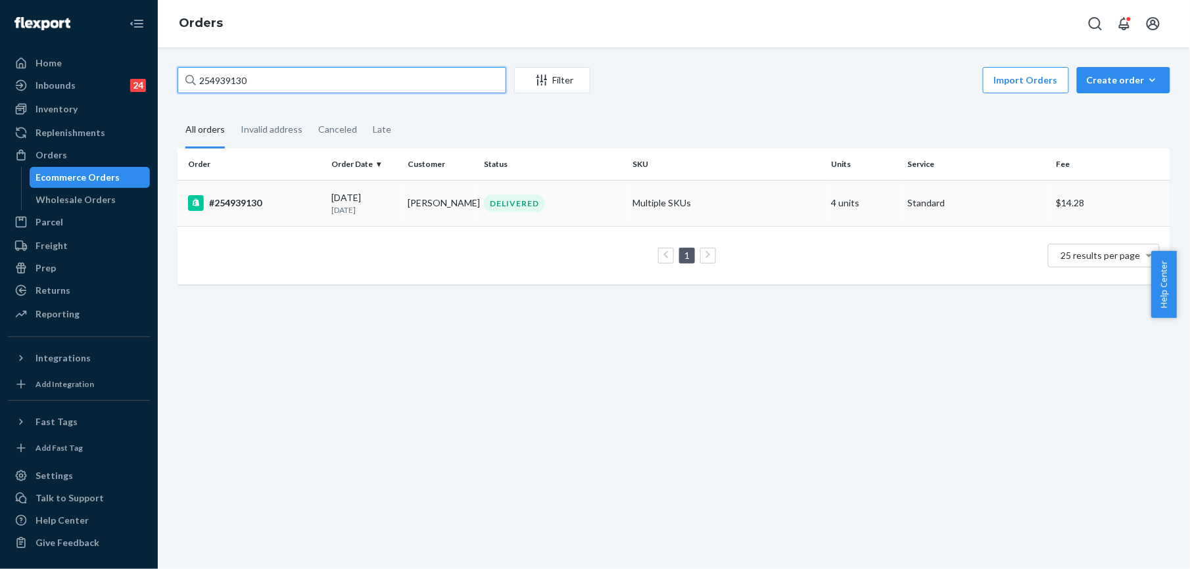
type input "254939130"
click at [217, 212] on td "#254939130" at bounding box center [251, 203] width 149 height 46
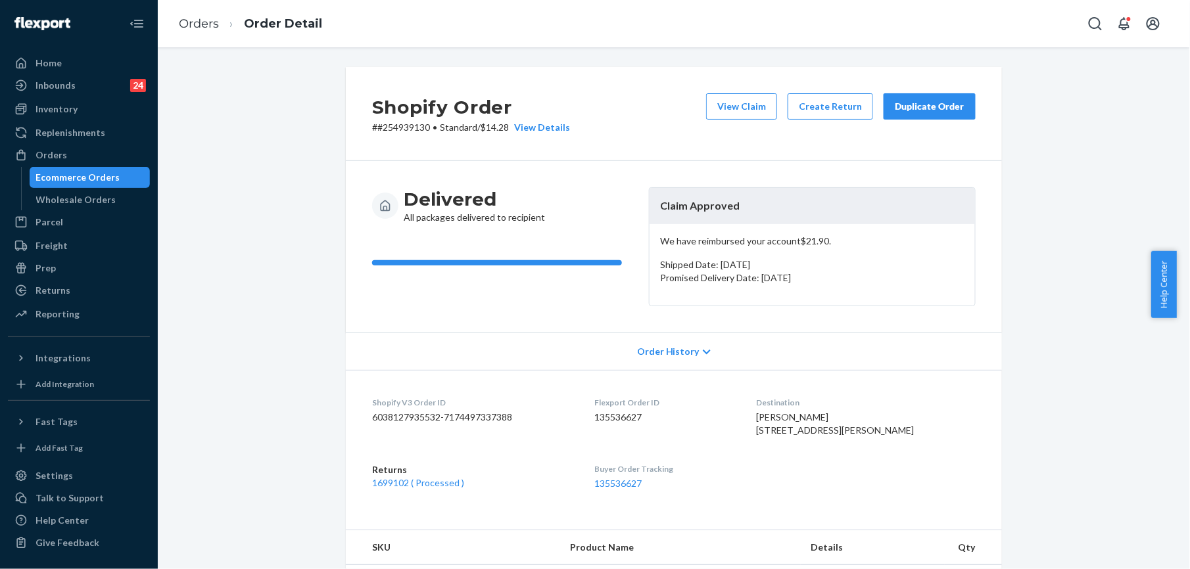
click at [903, 104] on div "Duplicate Order" at bounding box center [930, 106] width 70 height 13
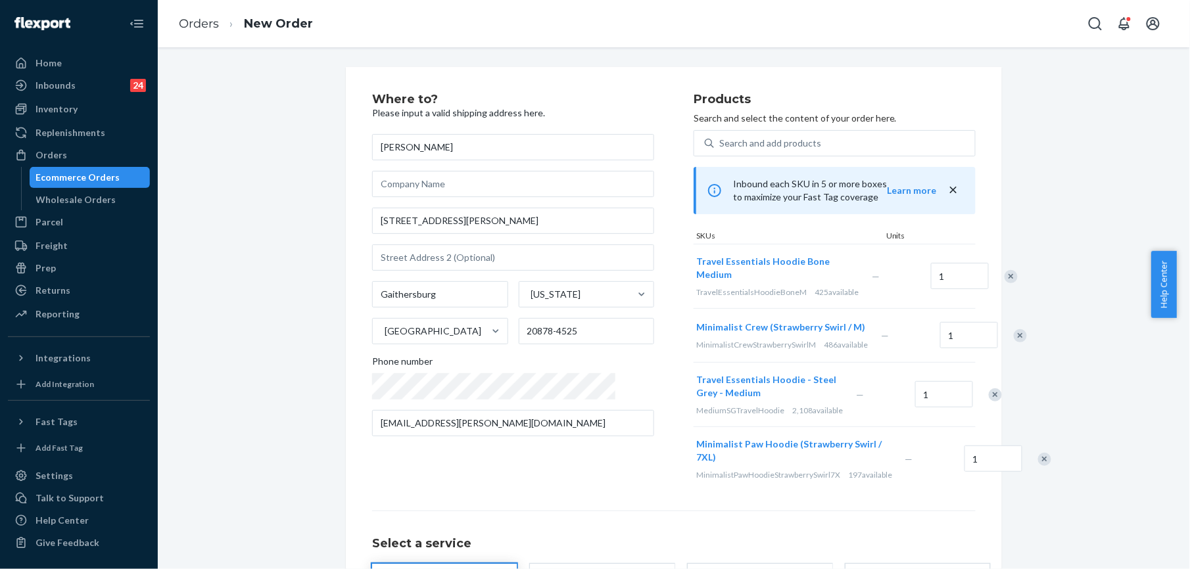
click at [1005, 283] on div "Remove Item" at bounding box center [1011, 276] width 13 height 13
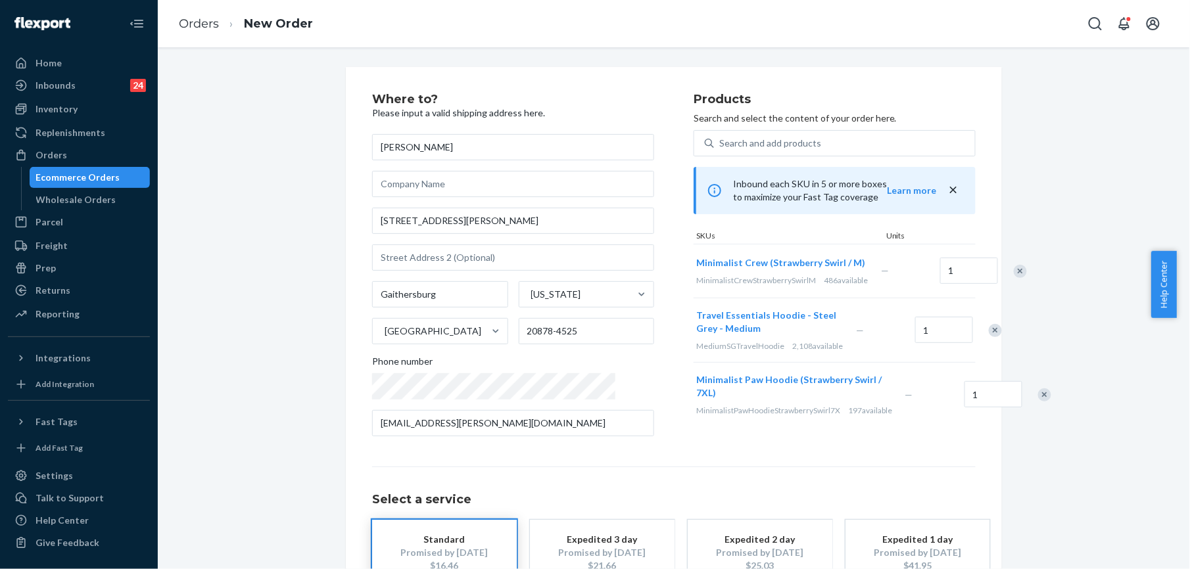
click at [1014, 278] on div "Remove Item" at bounding box center [1020, 271] width 13 height 13
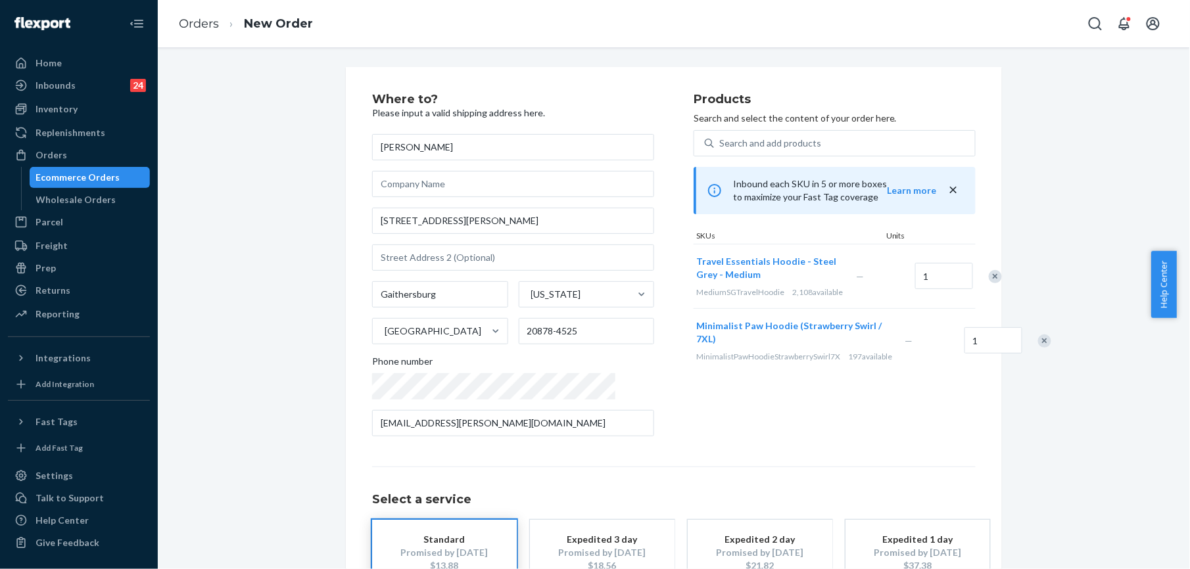
click at [989, 282] on div "Remove Item" at bounding box center [995, 276] width 13 height 13
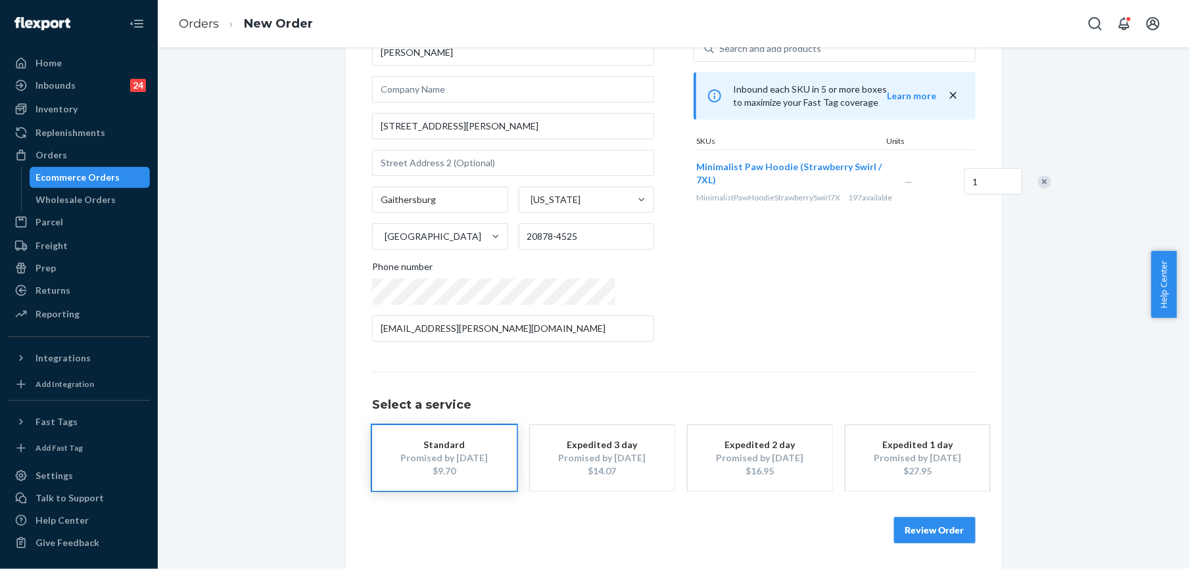
click at [897, 530] on button "Review Order" at bounding box center [935, 530] width 82 height 26
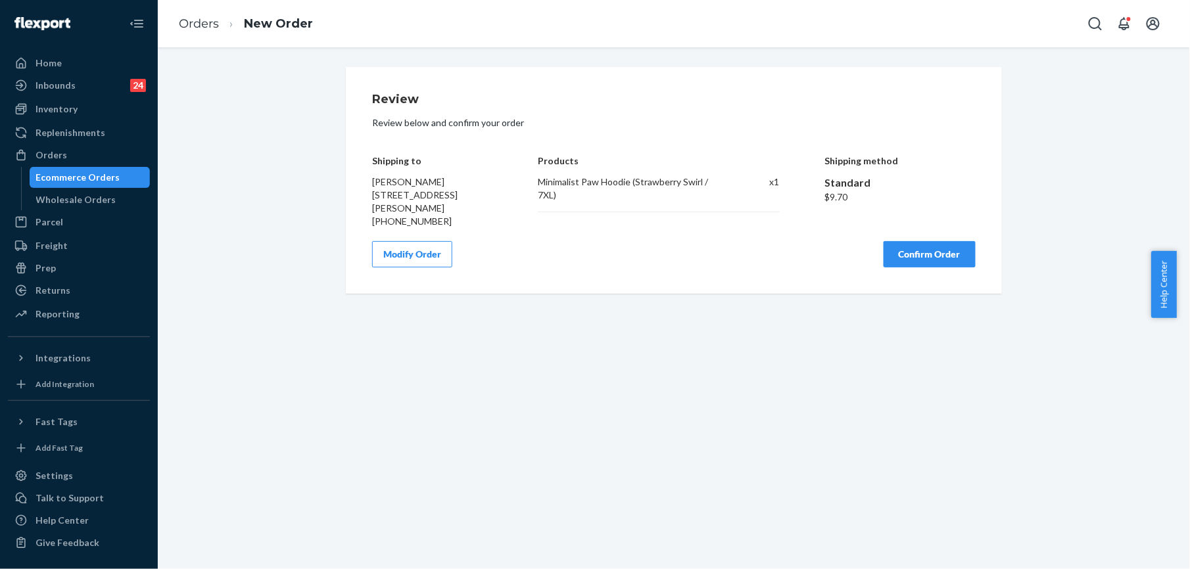
click at [926, 280] on div "Review Review below and confirm your order Shipping to [PERSON_NAME] [STREET_AD…" at bounding box center [674, 180] width 656 height 227
click at [924, 268] on button "Confirm Order" at bounding box center [930, 254] width 92 height 26
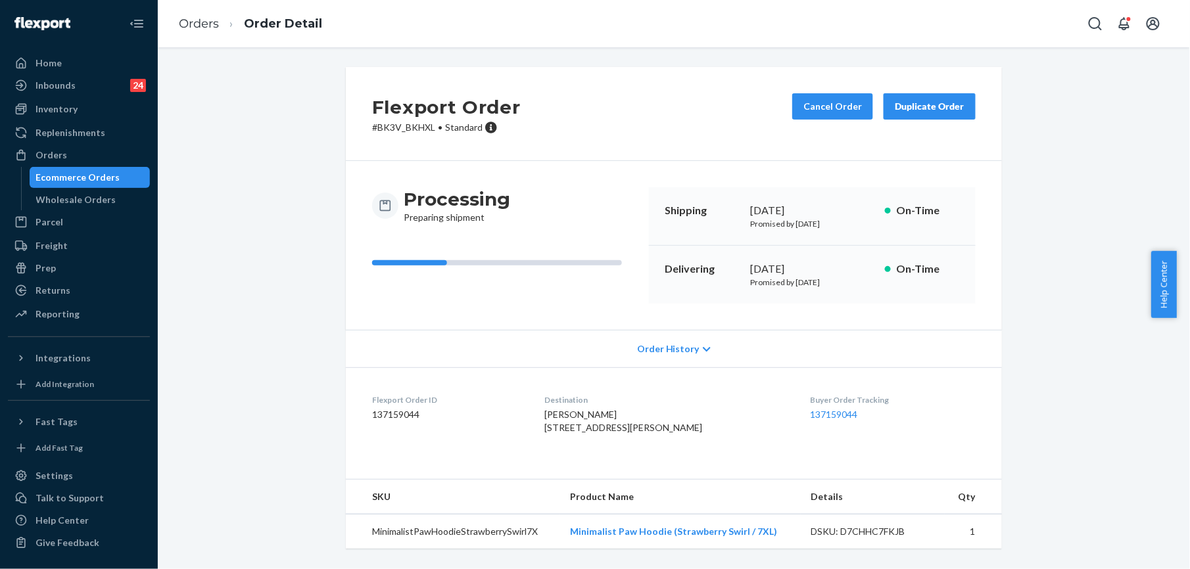
scroll to position [22, 0]
drag, startPoint x: 566, startPoint y: 558, endPoint x: 767, endPoint y: 539, distance: 201.4
click at [767, 539] on td "Minimalist Paw Hoodie (Strawberry Swirl / 7XL)" at bounding box center [679, 532] width 241 height 35
copy link "Minimalist Paw Hoodie (Strawberry Swirl / 7XL)"
click at [208, 22] on link "Orders" at bounding box center [199, 23] width 40 height 14
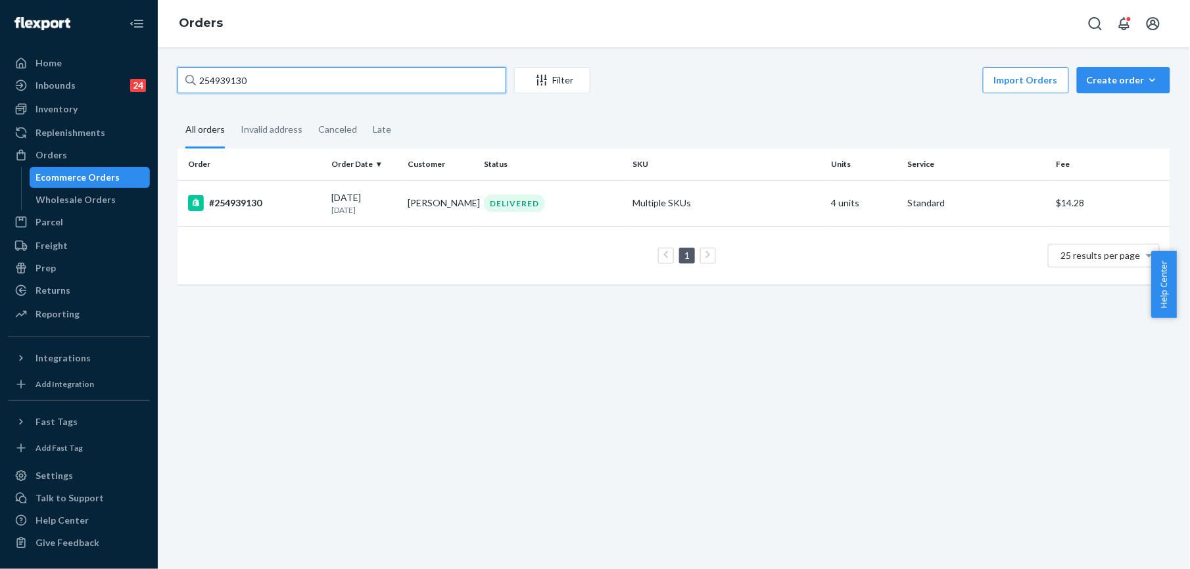
click at [248, 80] on input "254939130" at bounding box center [341, 80] width 329 height 26
paste input "5019240"
type input "255019240"
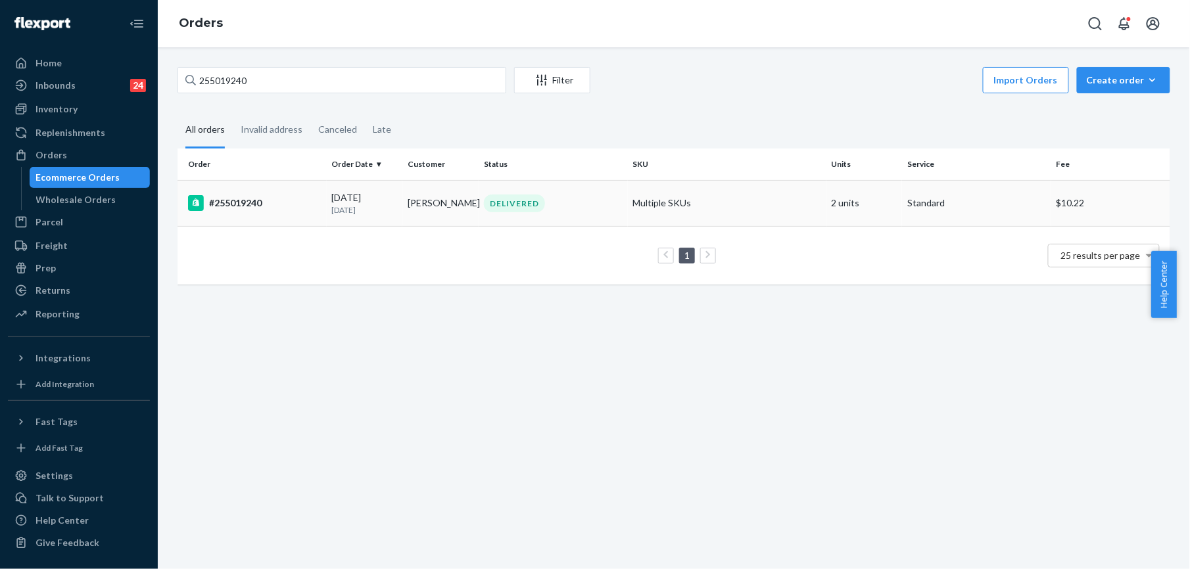
click at [245, 208] on div "#255019240" at bounding box center [254, 203] width 133 height 16
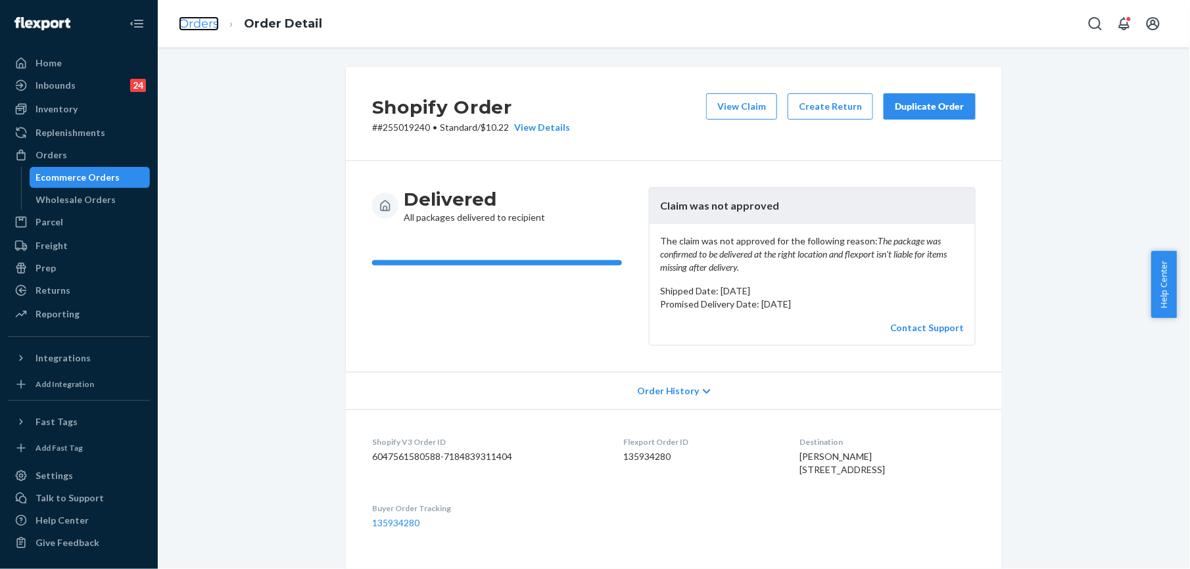
click at [206, 22] on link "Orders" at bounding box center [199, 23] width 40 height 14
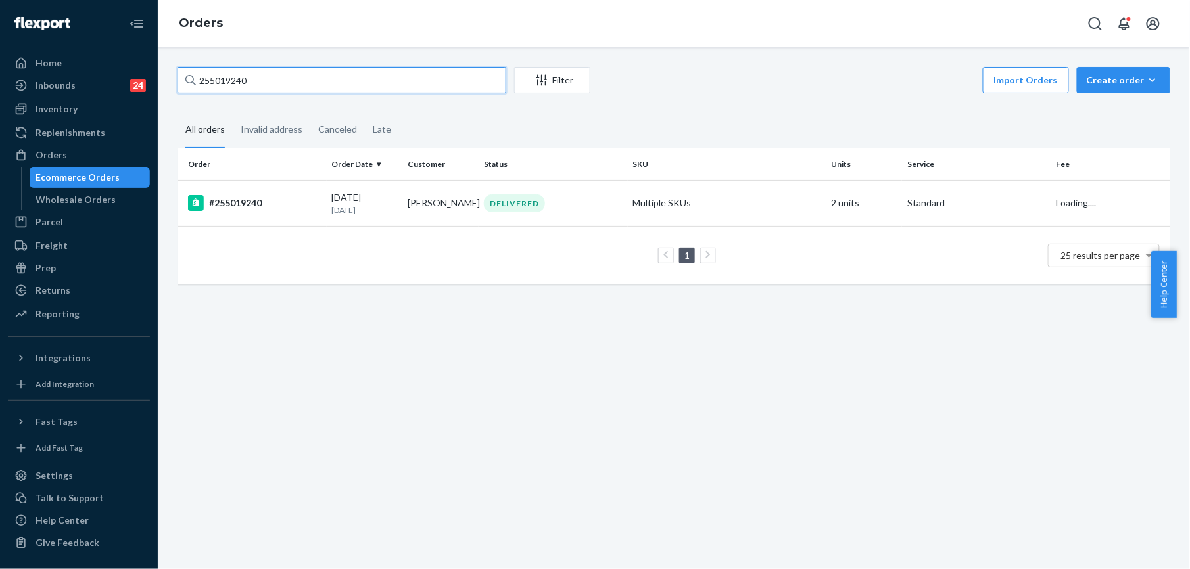
click at [309, 87] on input "255019240" at bounding box center [341, 80] width 329 height 26
paste input "[PERSON_NAME]"
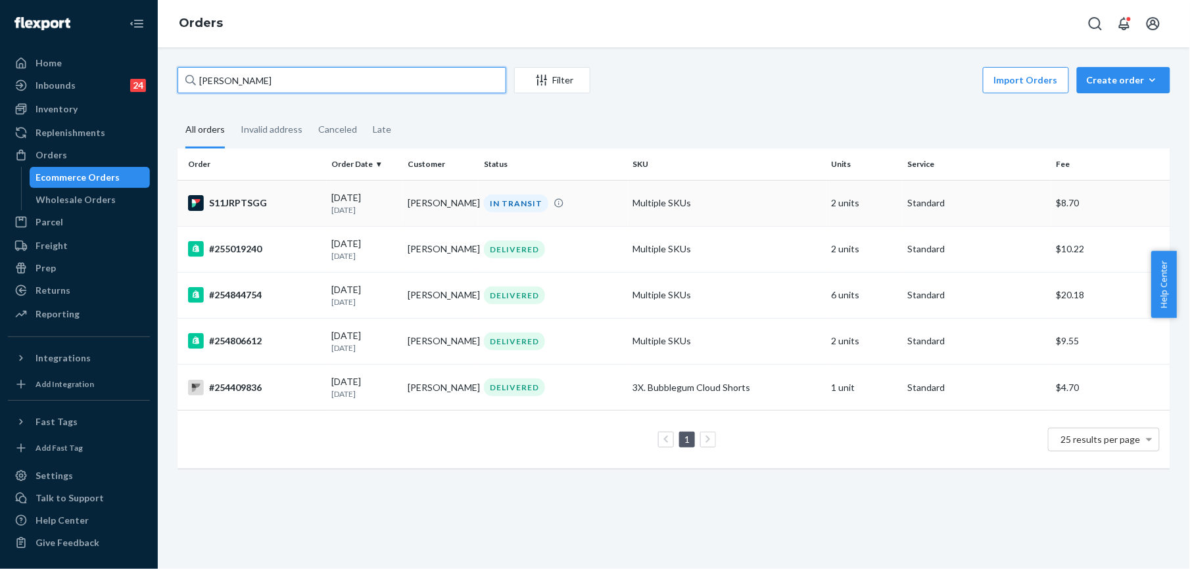
type input "[PERSON_NAME]"
click at [248, 206] on div "S11JRPTSGG" at bounding box center [254, 203] width 133 height 16
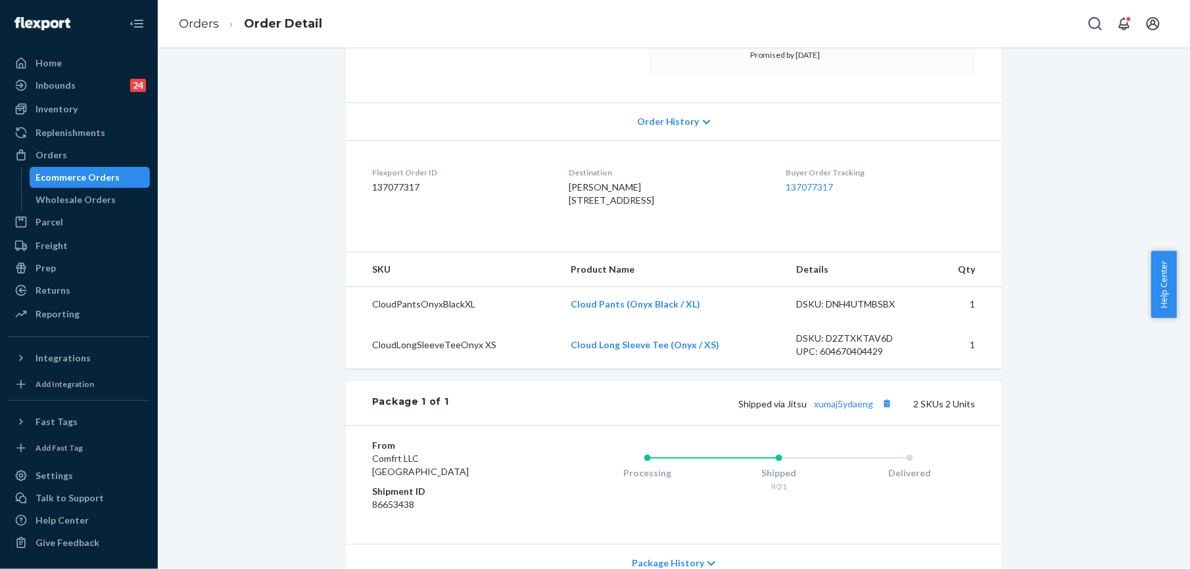
scroll to position [263, 0]
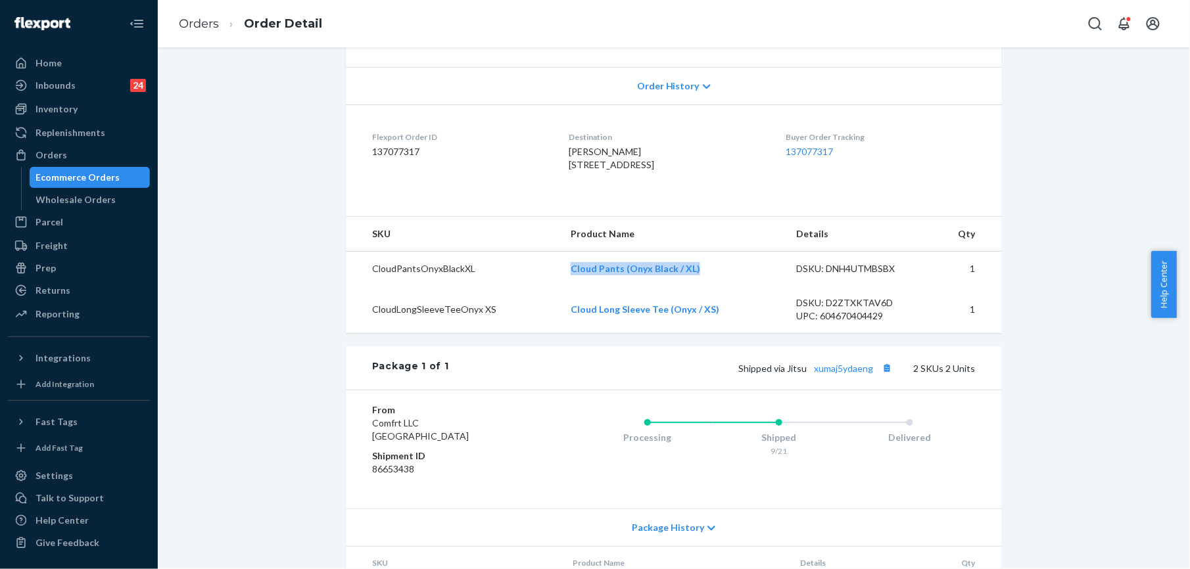
drag, startPoint x: 563, startPoint y: 296, endPoint x: 694, endPoint y: 295, distance: 131.5
click at [694, 287] on td "Cloud Pants (Onyx Black / XL)" at bounding box center [672, 269] width 225 height 35
copy link "Cloud Pants (Onyx Black / XL)"
drag, startPoint x: 565, startPoint y: 334, endPoint x: 709, endPoint y: 337, distance: 143.4
click at [709, 333] on td "Cloud Long Sleeve Tee (Onyx / XS)" at bounding box center [672, 309] width 225 height 47
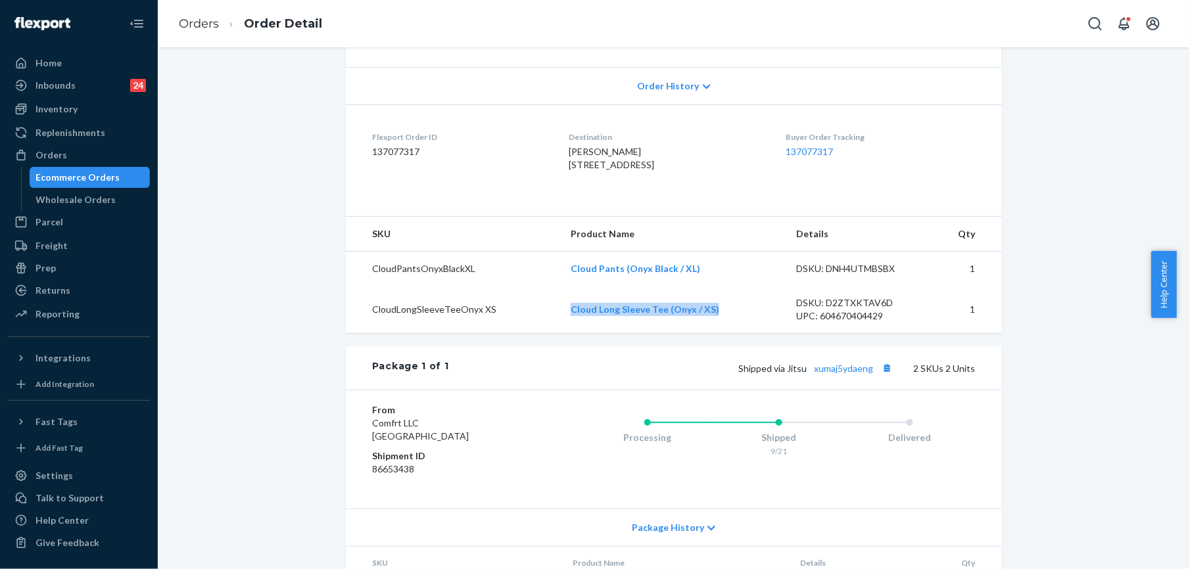
copy link "Cloud Long Sleeve Tee (Onyx / XS)"
drag, startPoint x: 187, startPoint y: 25, endPoint x: 254, endPoint y: 64, distance: 77.2
click at [187, 25] on link "Orders" at bounding box center [199, 23] width 40 height 14
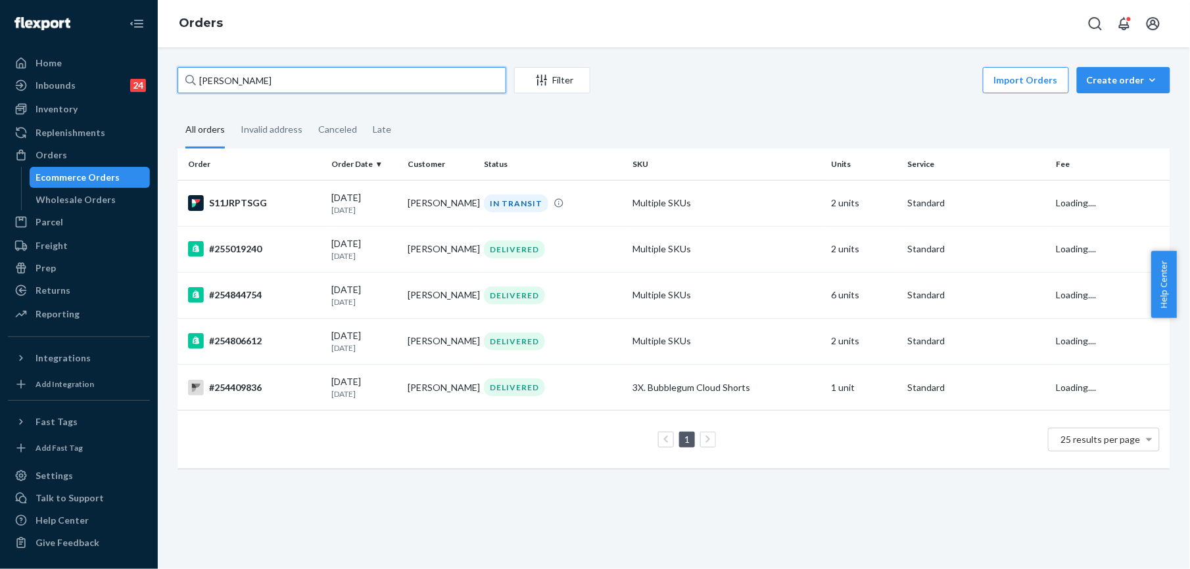
click at [271, 75] on input "[PERSON_NAME]" at bounding box center [341, 80] width 329 height 26
paste input "252895962"
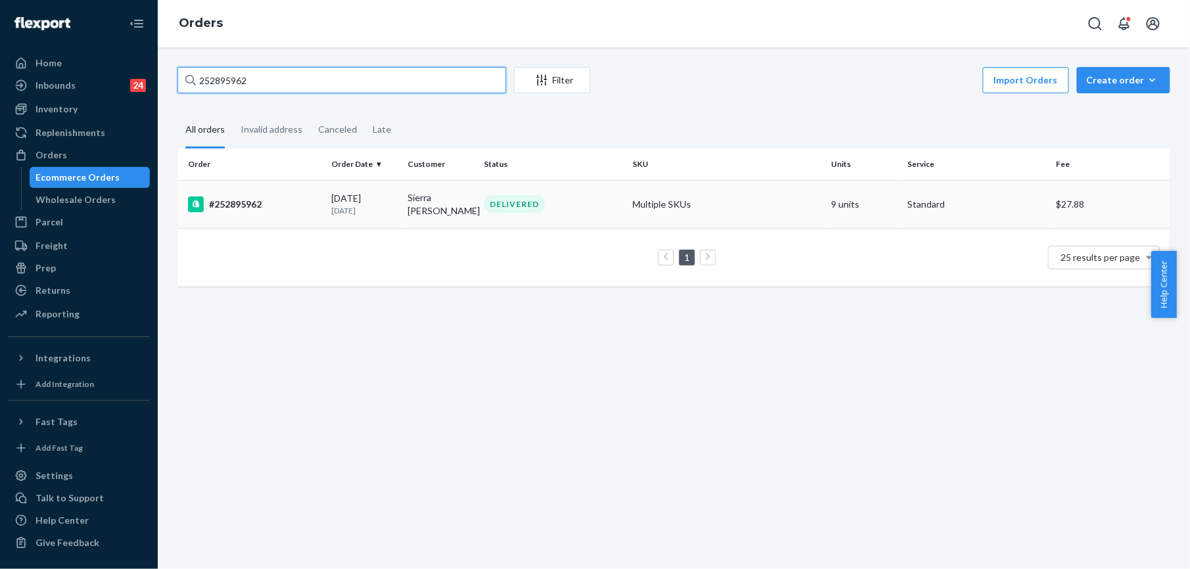
type input "252895962"
click at [226, 205] on div "#252895962" at bounding box center [254, 205] width 133 height 16
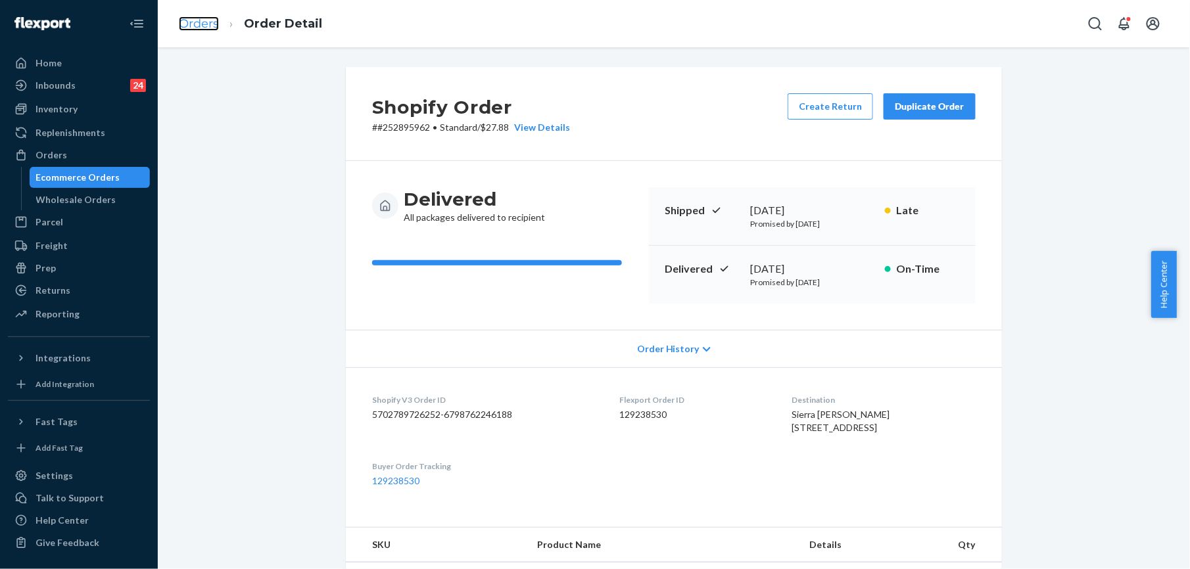
click at [190, 30] on link "Orders" at bounding box center [199, 23] width 40 height 14
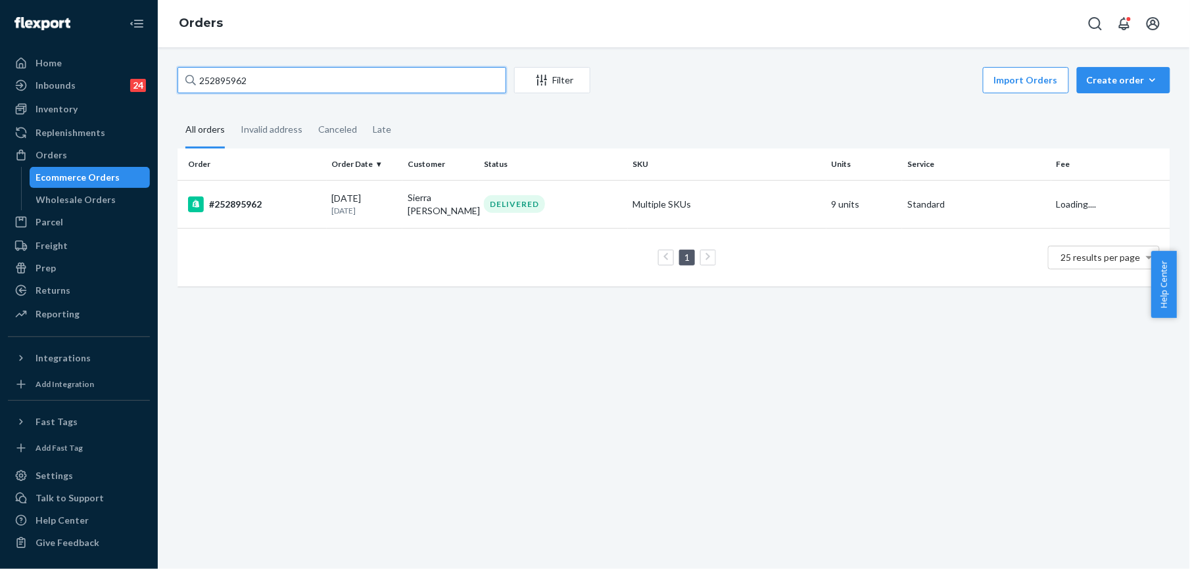
click at [266, 80] on input "252895962" at bounding box center [341, 80] width 329 height 26
click at [239, 197] on div "#252895962" at bounding box center [254, 205] width 133 height 16
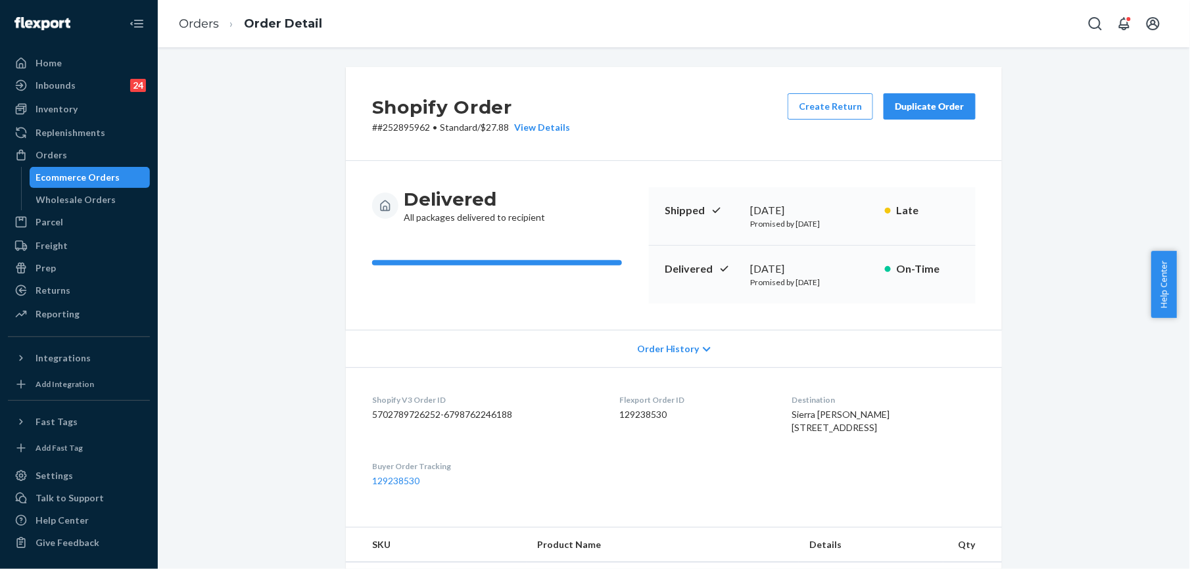
click at [911, 101] on div "Duplicate Order" at bounding box center [930, 106] width 70 height 13
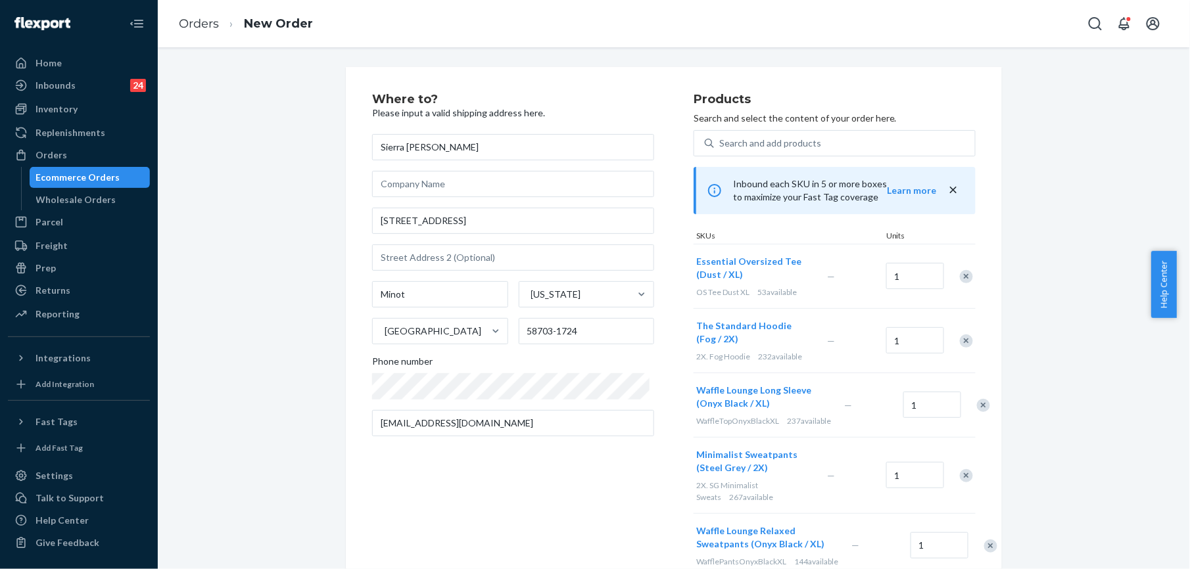
click at [960, 275] on div "Remove Item" at bounding box center [966, 276] width 13 height 13
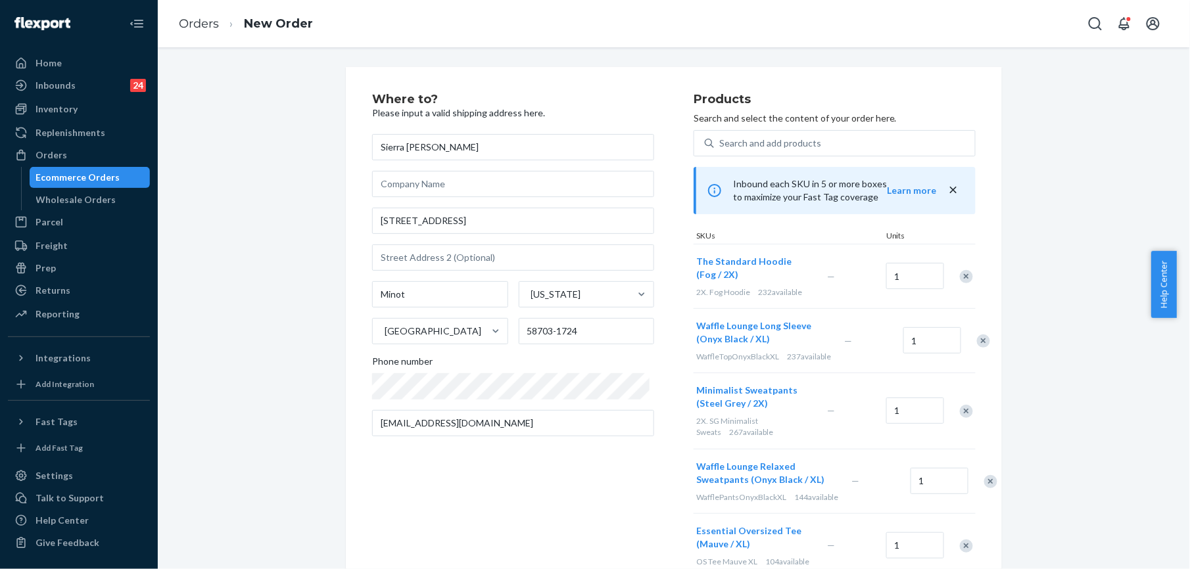
click at [960, 279] on div "Remove Item" at bounding box center [966, 276] width 13 height 13
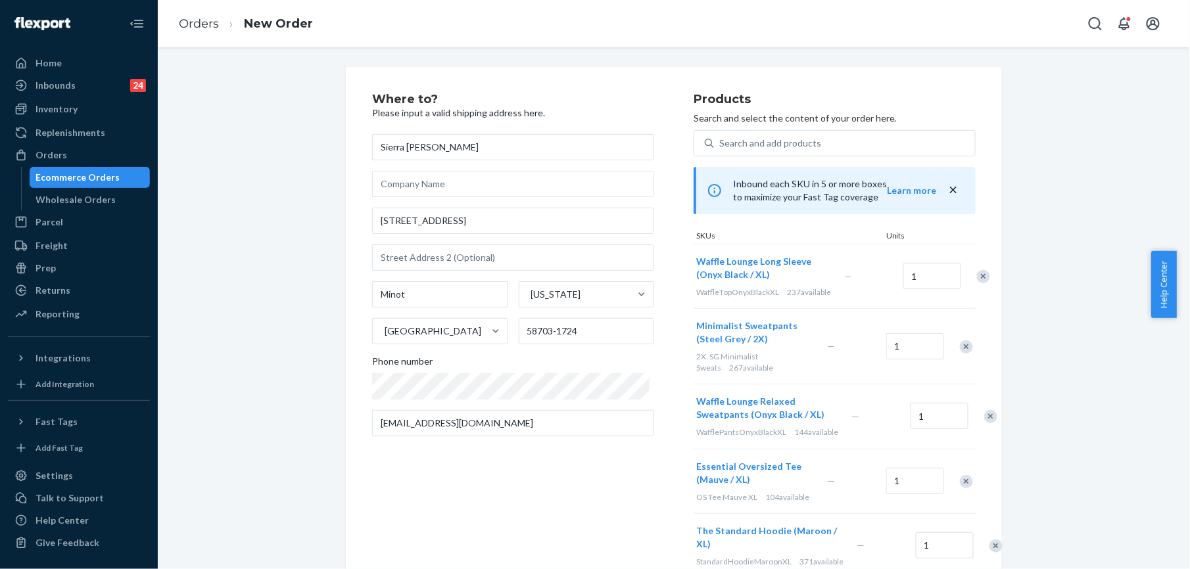
click at [977, 283] on div "Remove Item" at bounding box center [983, 276] width 13 height 13
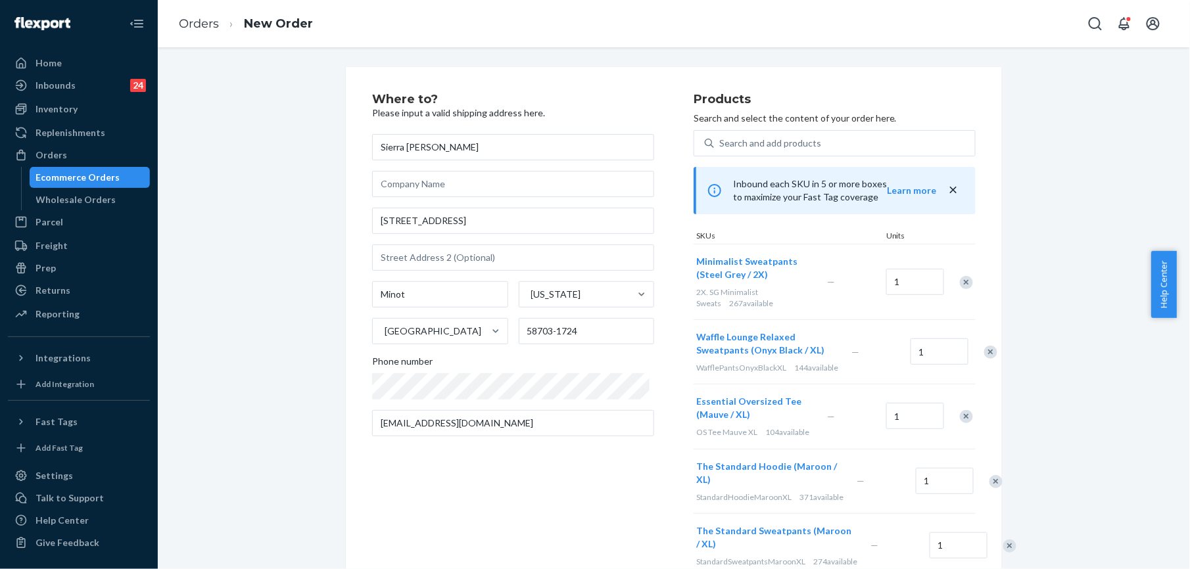
click at [960, 285] on div "Remove Item" at bounding box center [966, 282] width 13 height 13
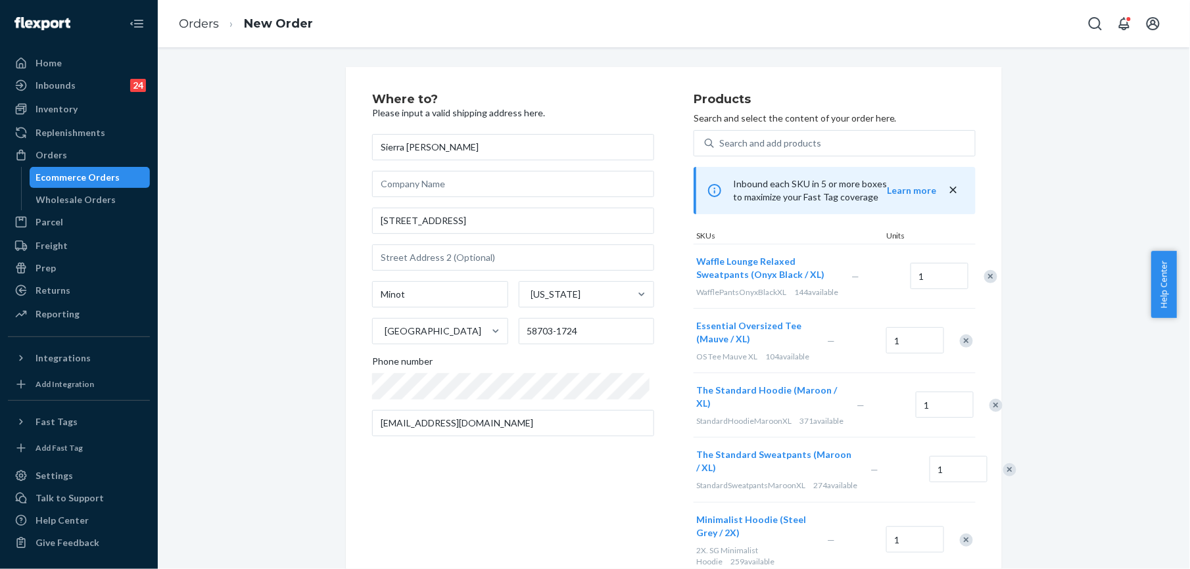
click at [984, 283] on div "Remove Item" at bounding box center [990, 276] width 13 height 13
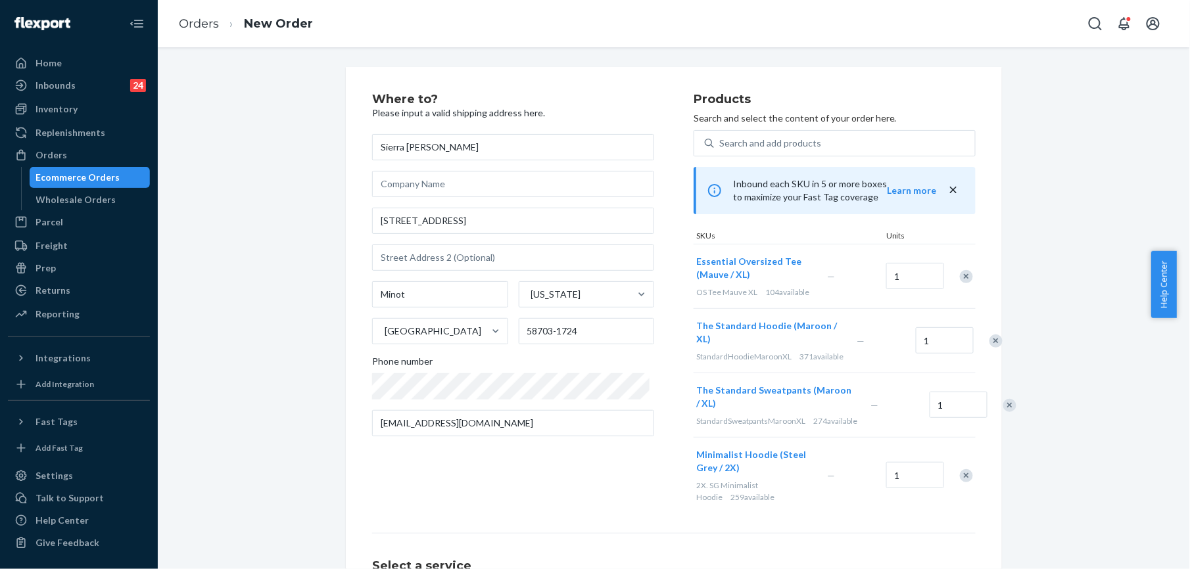
click at [958, 285] on div at bounding box center [959, 276] width 33 height 35
click at [960, 282] on div "Remove Item" at bounding box center [966, 276] width 13 height 13
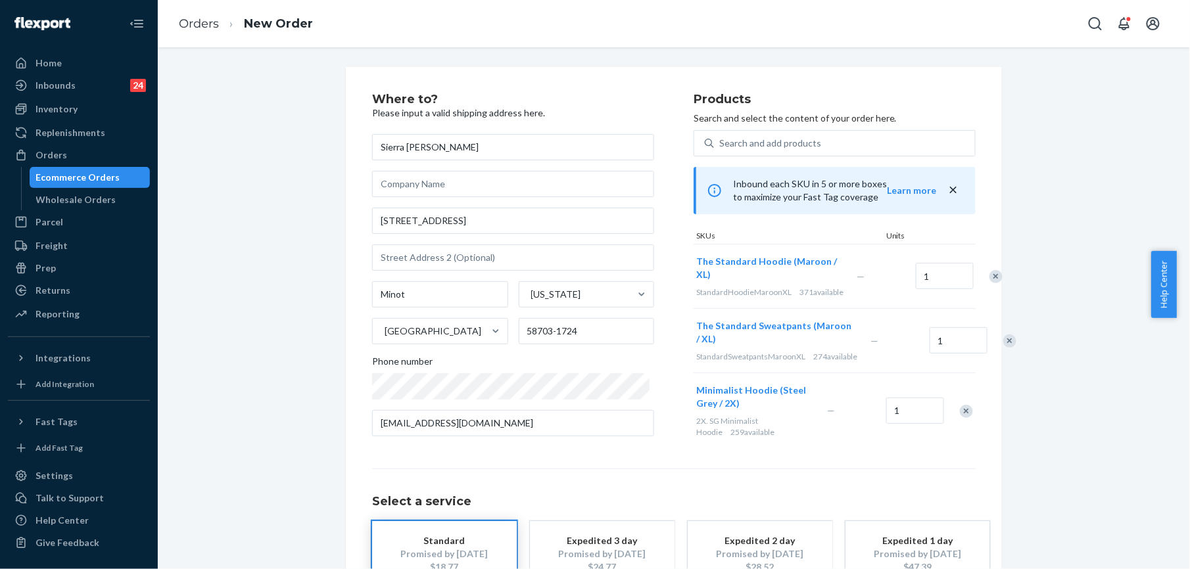
click at [989, 280] on div "Remove Item" at bounding box center [995, 276] width 13 height 13
click at [1003, 283] on div "Remove Item" at bounding box center [1009, 276] width 13 height 13
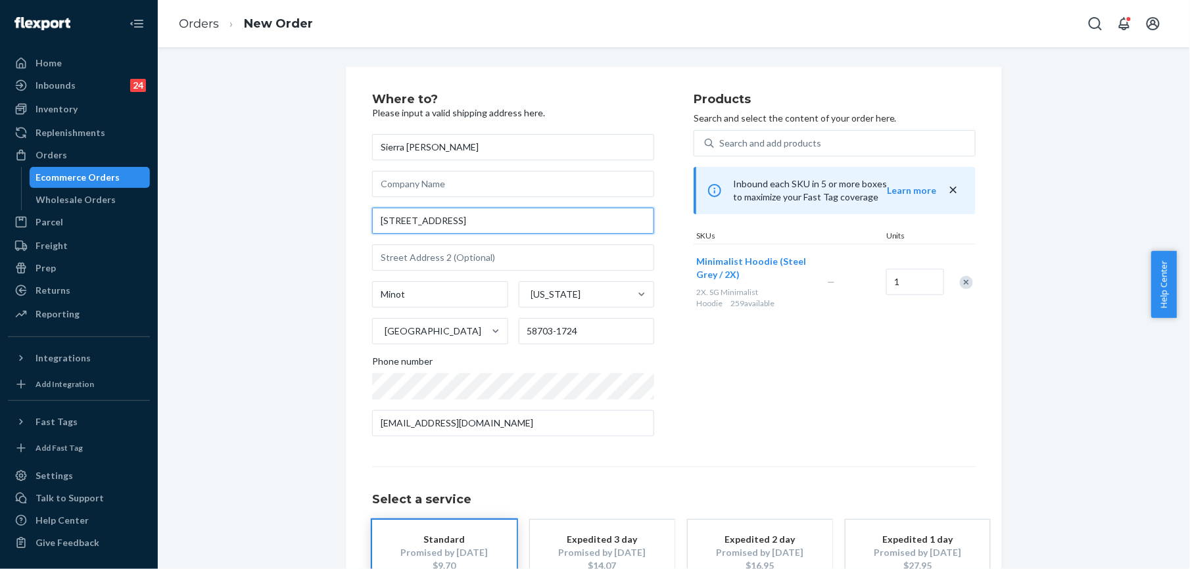
click at [490, 224] on input "[STREET_ADDRESS]" at bounding box center [513, 221] width 282 height 26
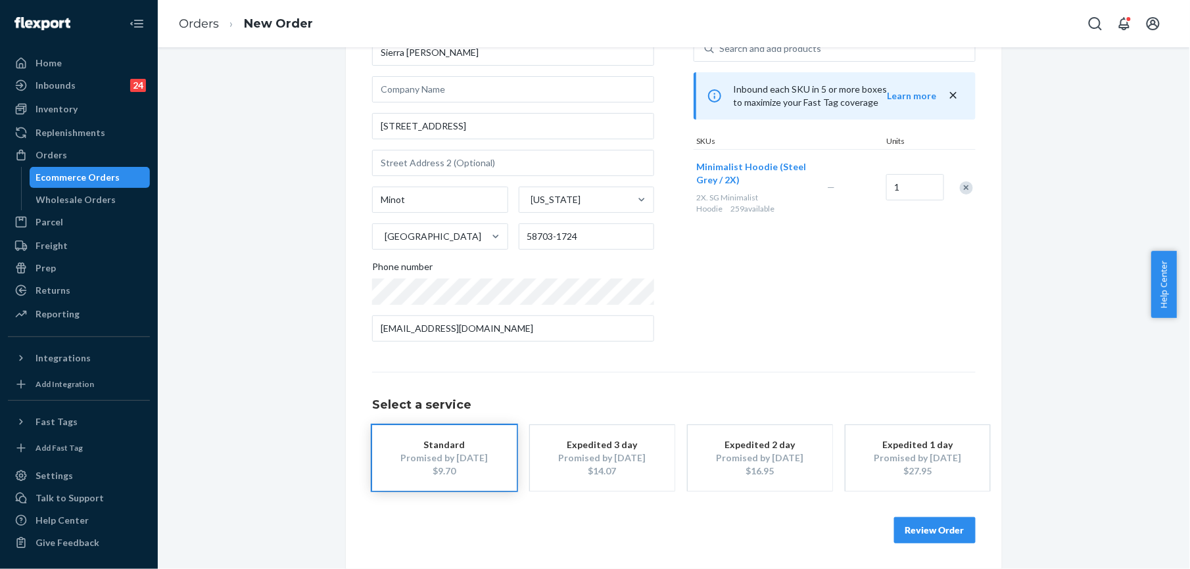
click at [907, 529] on button "Review Order" at bounding box center [935, 530] width 82 height 26
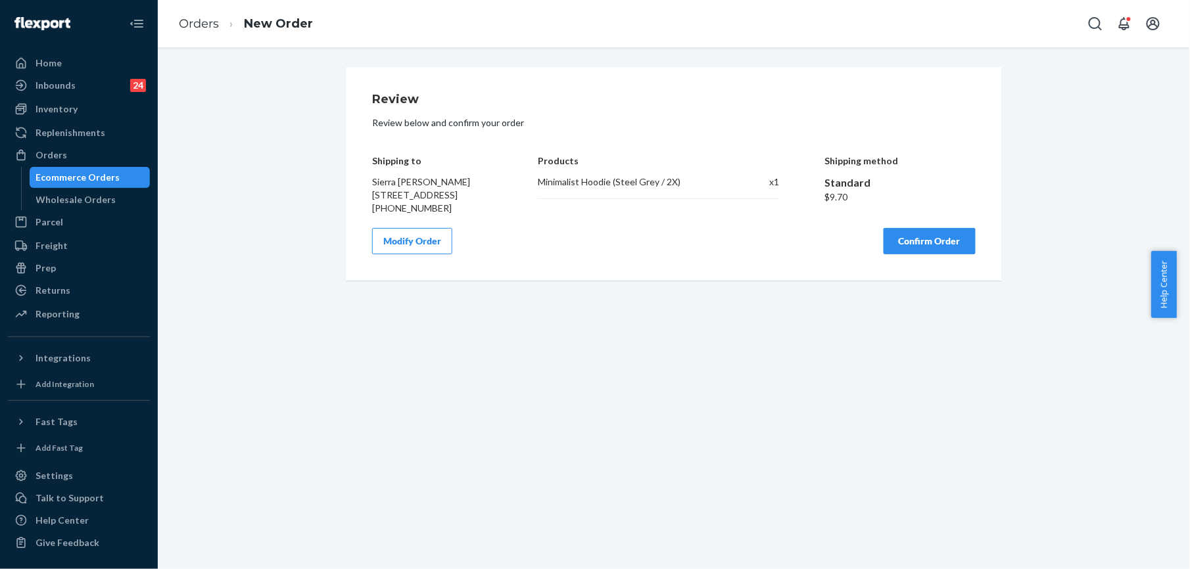
click at [903, 254] on button "Confirm Order" at bounding box center [930, 241] width 92 height 26
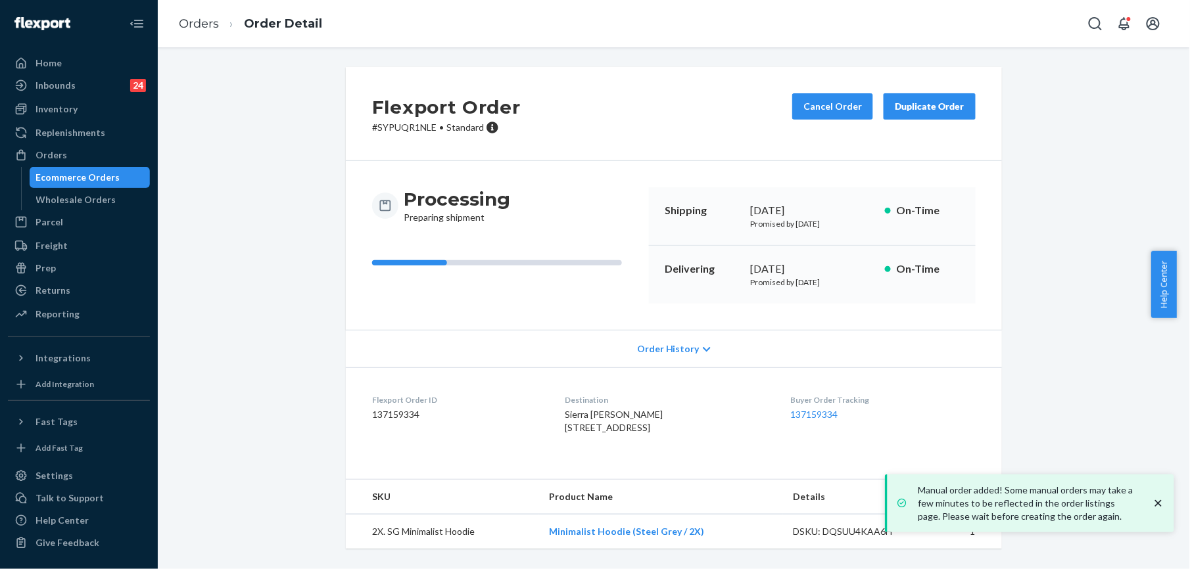
scroll to position [22, 0]
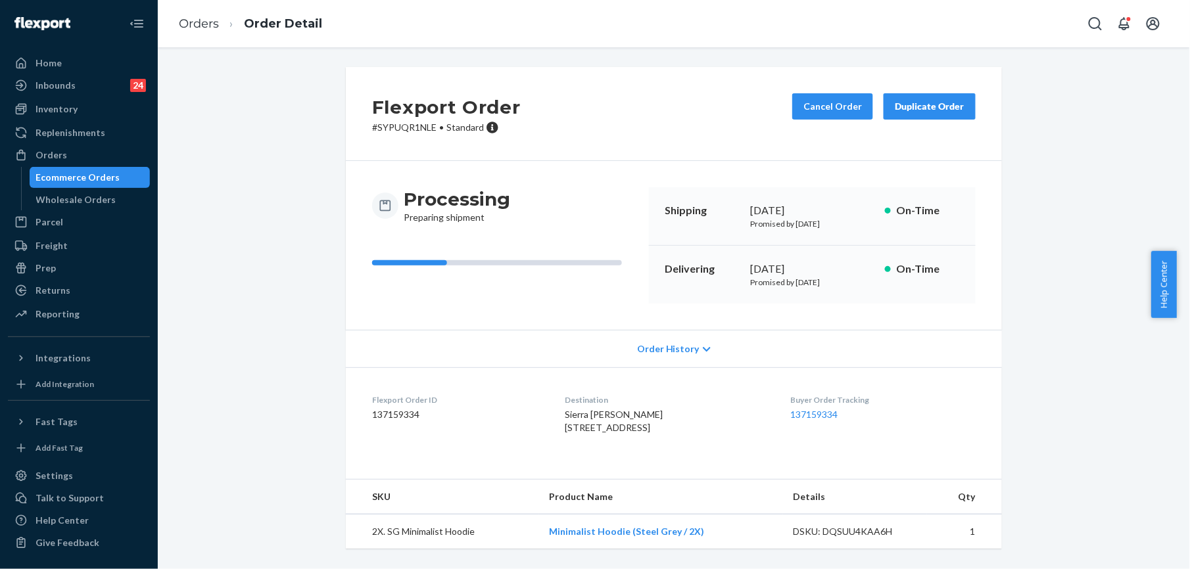
drag, startPoint x: 556, startPoint y: 404, endPoint x: 574, endPoint y: 429, distance: 31.6
click at [574, 429] on dl "Flexport Order ID 137159334 Destination [GEOGRAPHIC_DATA][PERSON_NAME] [STREET_…" at bounding box center [674, 416] width 656 height 99
copy span "[STREET_ADDRESS]"
click at [202, 16] on li "Orders" at bounding box center [199, 24] width 40 height 17
click at [214, 27] on link "Orders" at bounding box center [199, 23] width 40 height 14
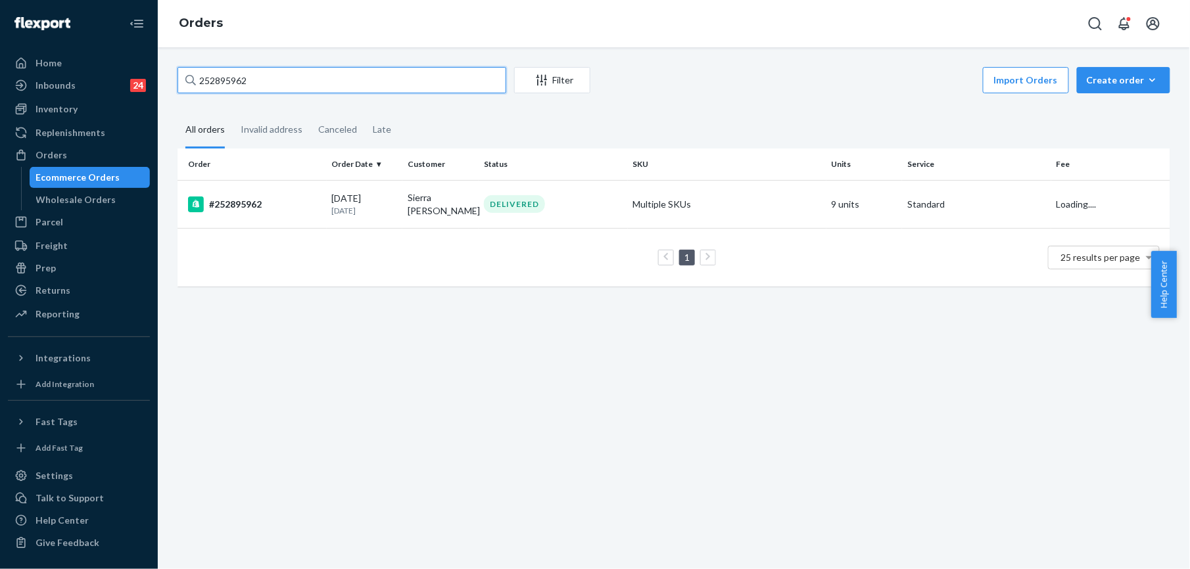
click at [293, 79] on input "252895962" at bounding box center [341, 80] width 329 height 26
paste input "5230467"
type input "255230467"
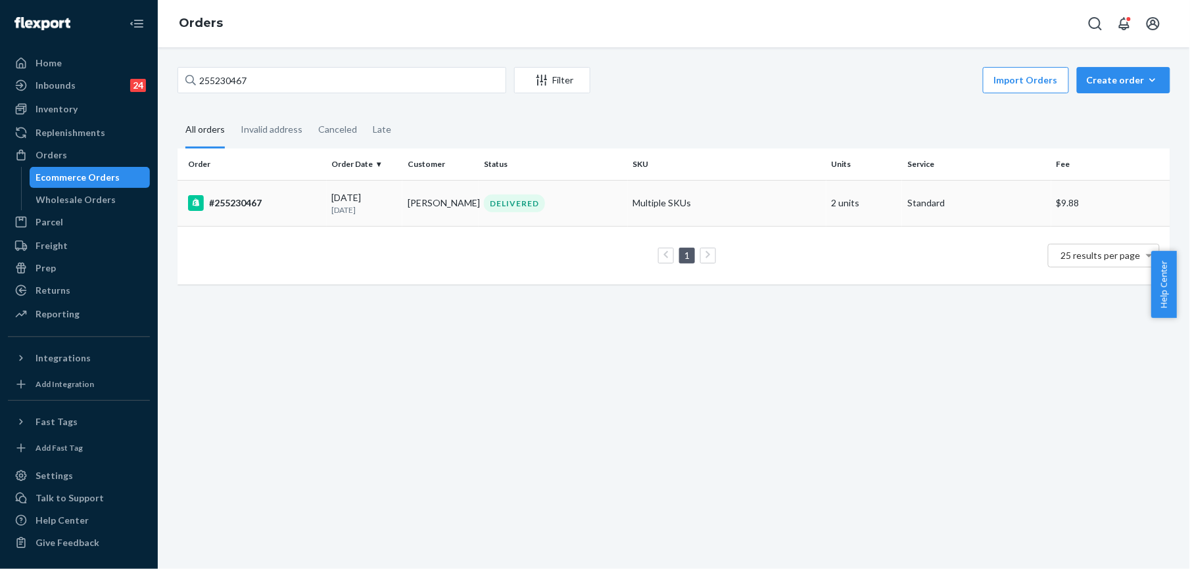
click at [229, 198] on div "#255230467" at bounding box center [254, 203] width 133 height 16
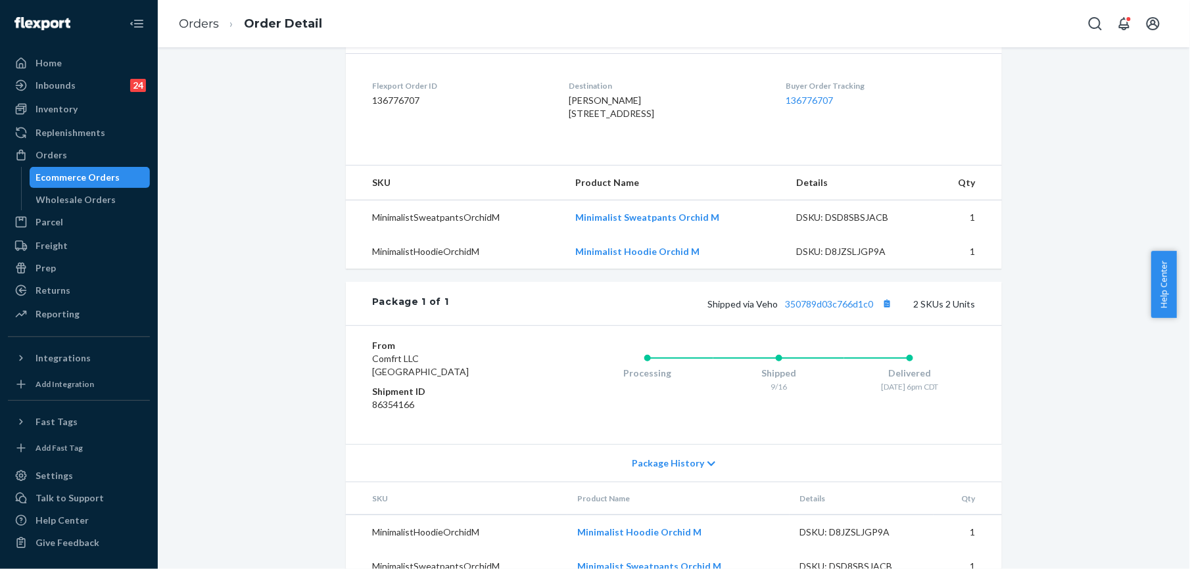
scroll to position [350, 0]
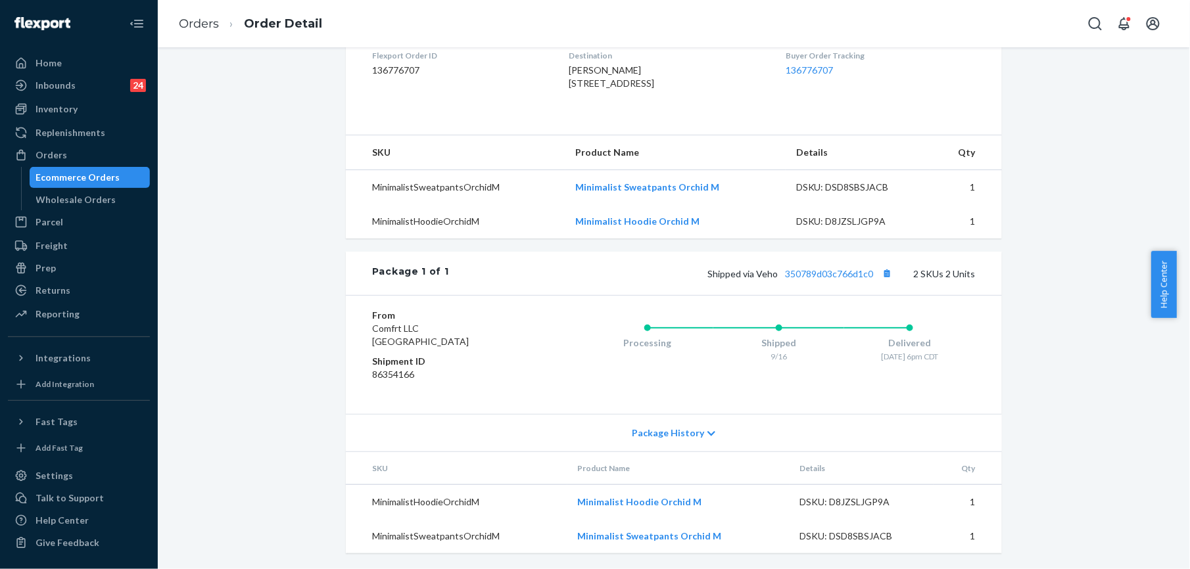
click at [814, 282] on div "Shipped via Veho 350789d03c766d1c0 2 SKUs 2 Units" at bounding box center [712, 273] width 527 height 17
click at [813, 279] on link "350789d03c766d1c0" at bounding box center [829, 273] width 88 height 11
click at [208, 22] on link "Orders" at bounding box center [199, 23] width 40 height 14
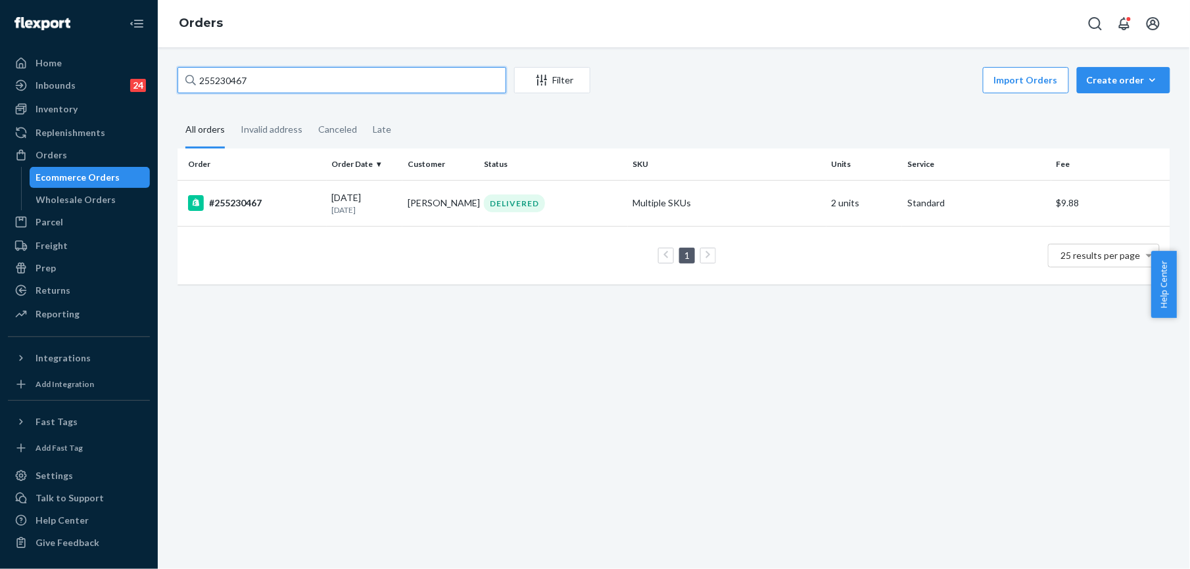
click at [243, 84] on input "255230467" at bounding box center [341, 80] width 329 height 26
click at [231, 201] on div "#255230467" at bounding box center [254, 203] width 133 height 16
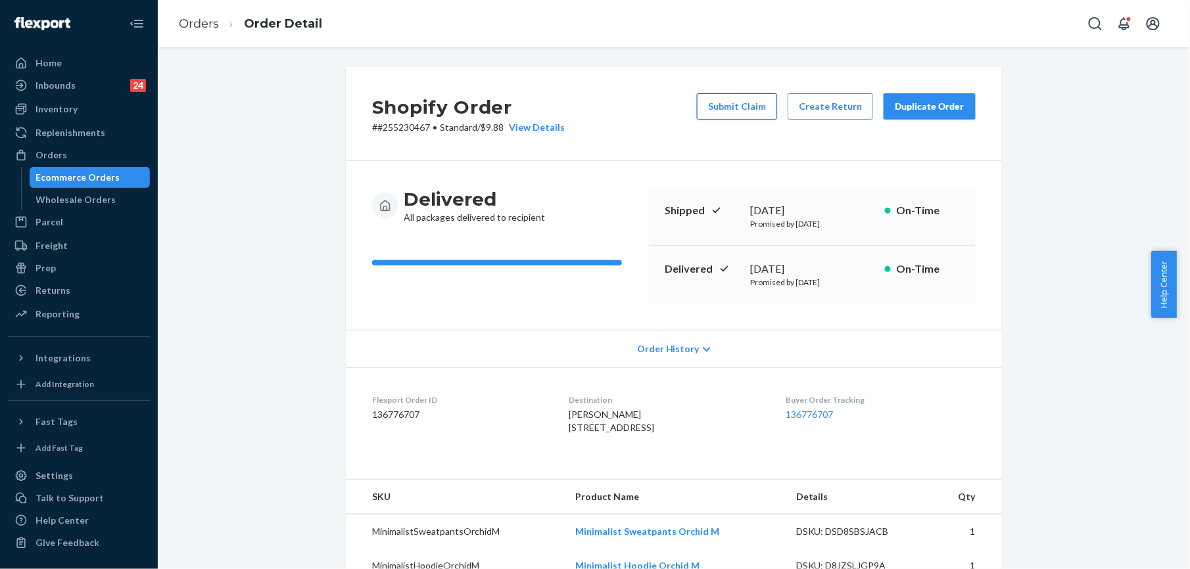
click at [740, 101] on button "Submit Claim" at bounding box center [737, 106] width 80 height 26
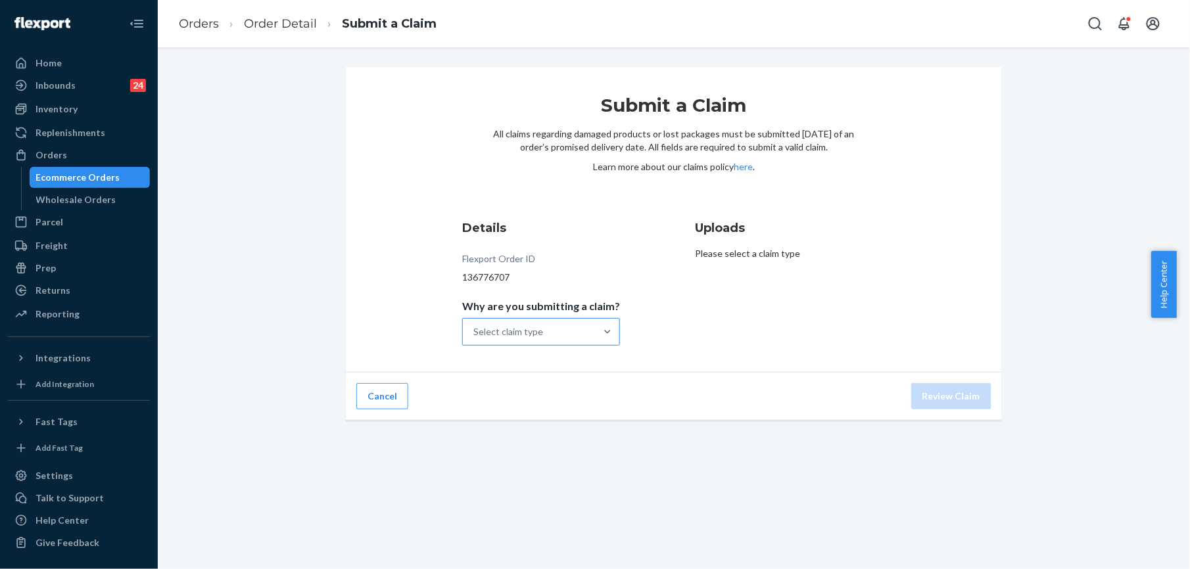
click at [584, 333] on div "Select claim type" at bounding box center [529, 332] width 133 height 26
click at [475, 333] on input "Why are you submitting a claim? Select claim type" at bounding box center [473, 331] width 1 height 13
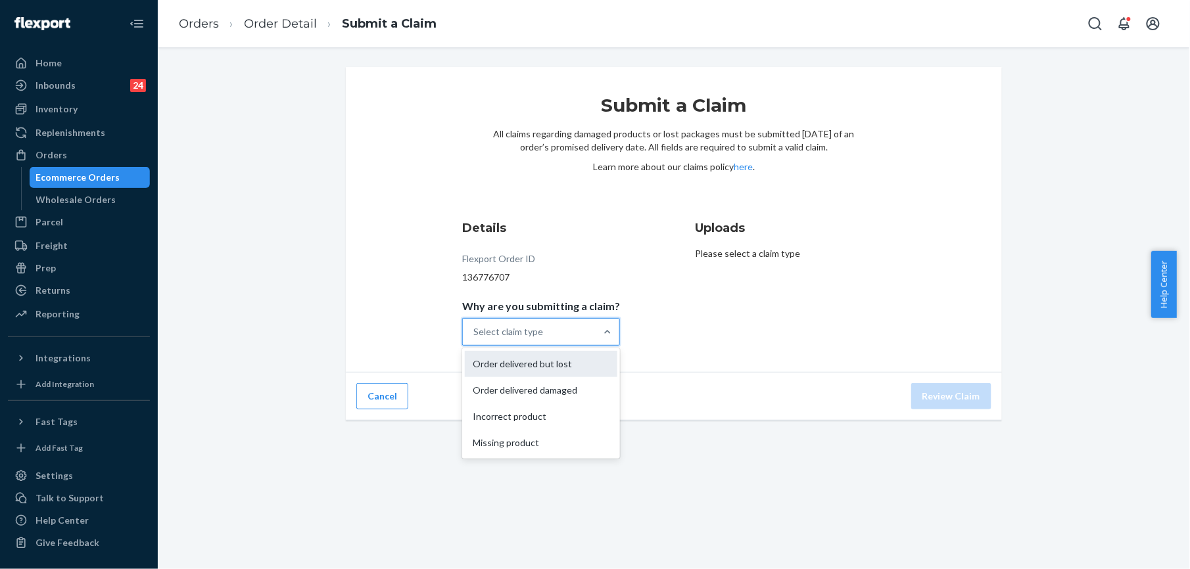
click at [530, 360] on div "Order delivered but lost" at bounding box center [541, 364] width 153 height 26
click at [475, 339] on input "Why are you submitting a claim? option Order delivered but lost focused, 1 of 4…" at bounding box center [473, 331] width 1 height 13
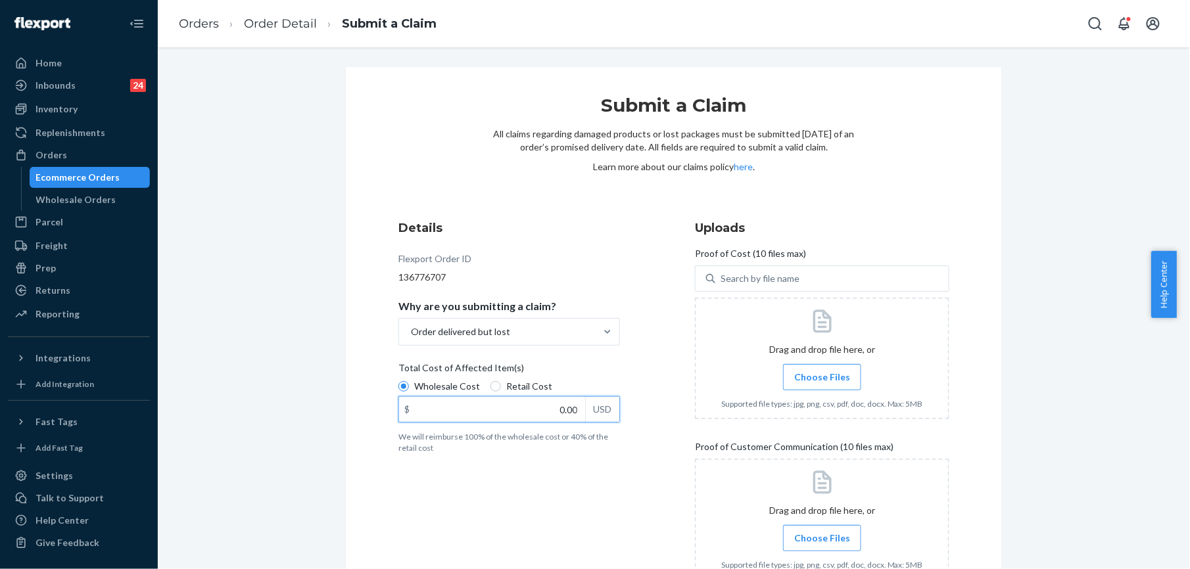
click at [564, 401] on input "0.00" at bounding box center [492, 409] width 186 height 25
type input "79.00"
click at [802, 385] on label "Choose Files" at bounding box center [822, 377] width 78 height 26
click at [822, 385] on input "Choose Files" at bounding box center [822, 377] width 1 height 14
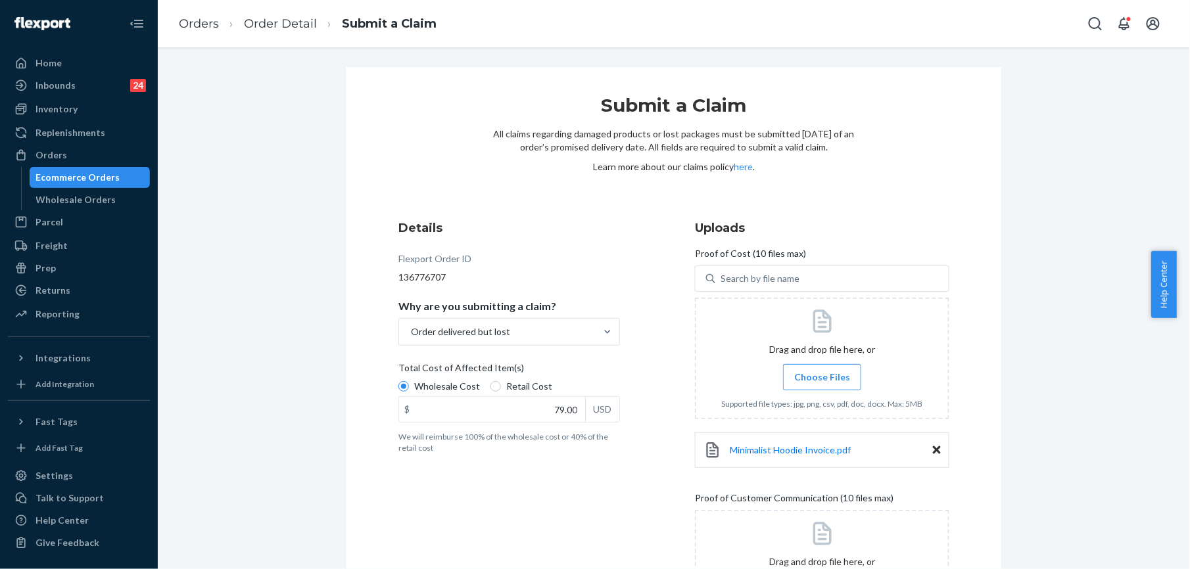
click at [805, 372] on span "Choose Files" at bounding box center [822, 377] width 56 height 13
click at [822, 372] on input "Choose Files" at bounding box center [822, 377] width 1 height 14
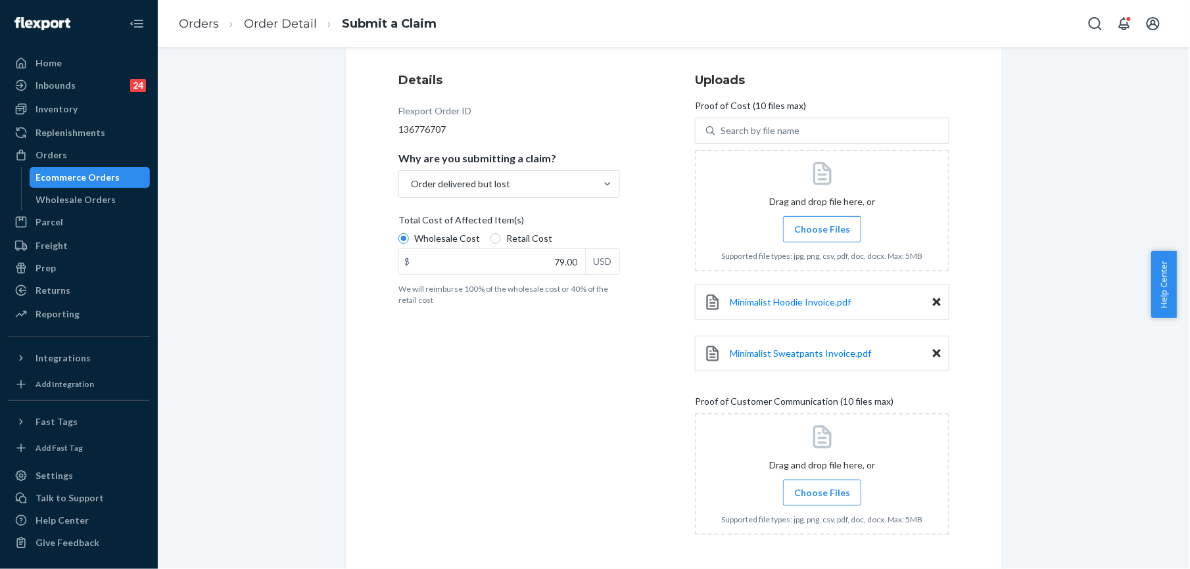
click at [816, 497] on span "Choose Files" at bounding box center [822, 492] width 56 height 13
click at [822, 497] on input "Choose Files" at bounding box center [822, 493] width 1 height 14
click at [821, 500] on label "Choose Files" at bounding box center [822, 493] width 78 height 26
click at [822, 500] on input "Choose Files" at bounding box center [822, 493] width 1 height 14
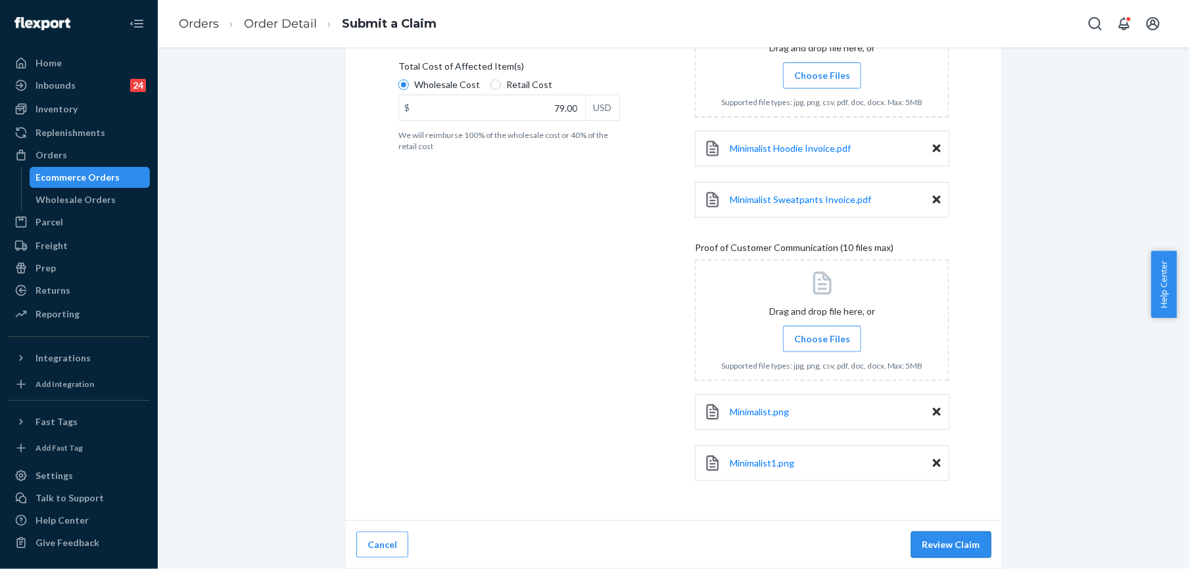
click at [941, 540] on button "Review Claim" at bounding box center [951, 545] width 80 height 26
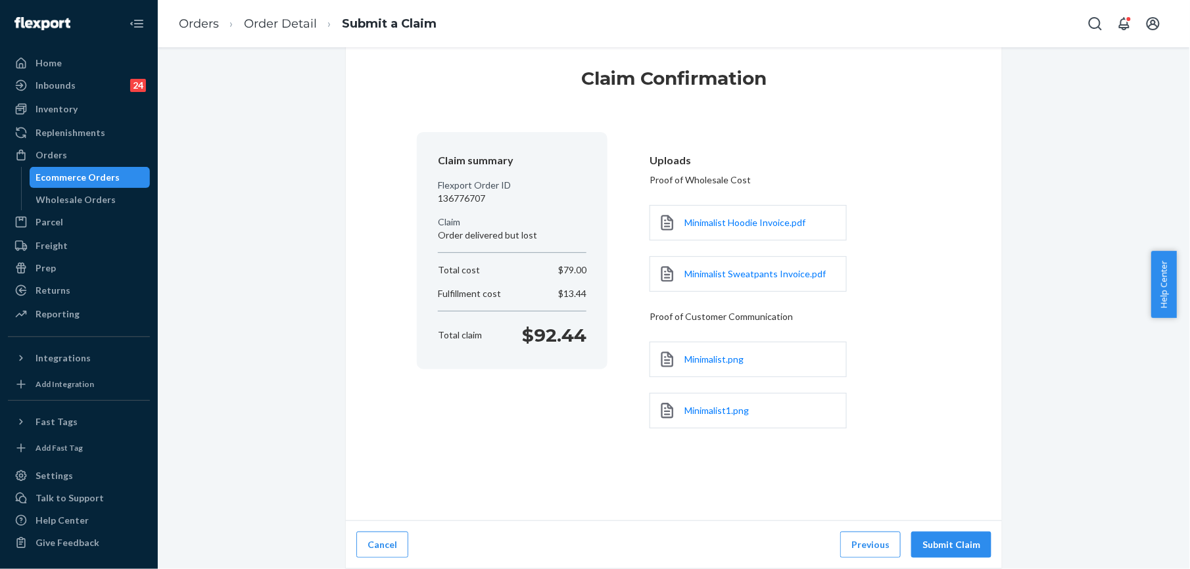
scroll to position [29, 0]
click at [940, 544] on button "Submit Claim" at bounding box center [951, 545] width 80 height 26
